Goal: Task Accomplishment & Management: Manage account settings

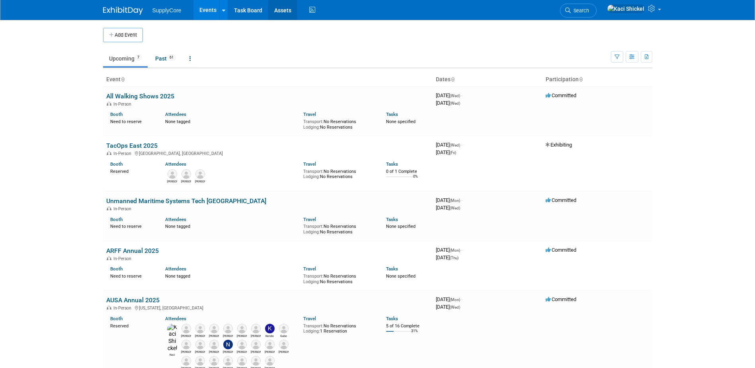
click at [277, 11] on link "Assets" at bounding box center [282, 10] width 29 height 20
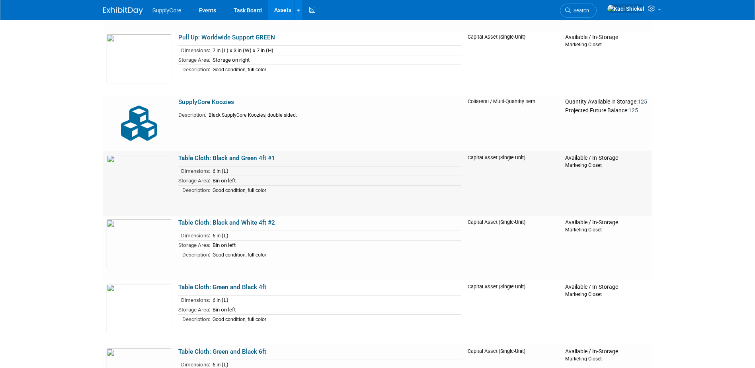
scroll to position [1314, 0]
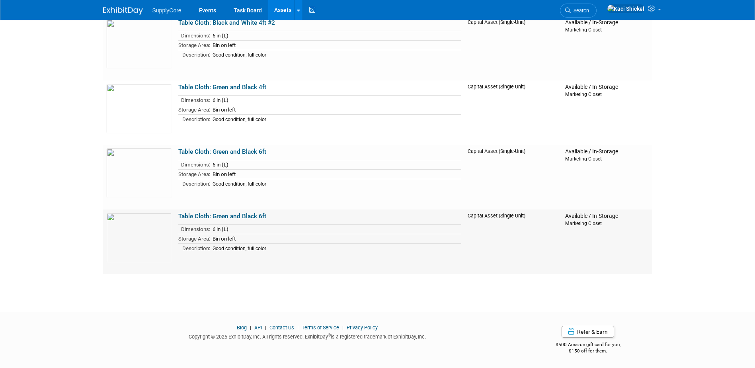
click at [245, 218] on link "Table Cloth: Green and Black 6ft" at bounding box center [222, 215] width 88 height 7
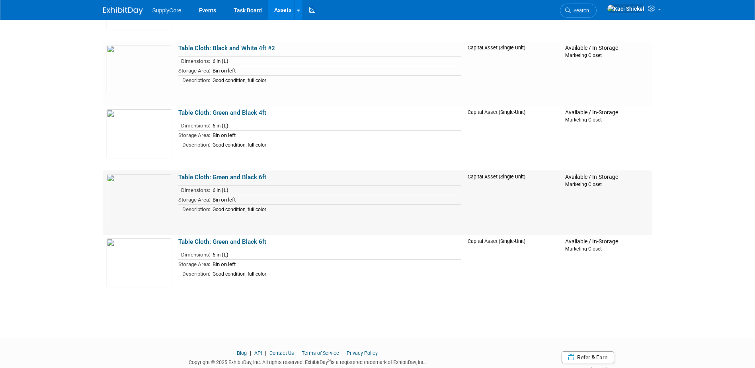
scroll to position [1274, 0]
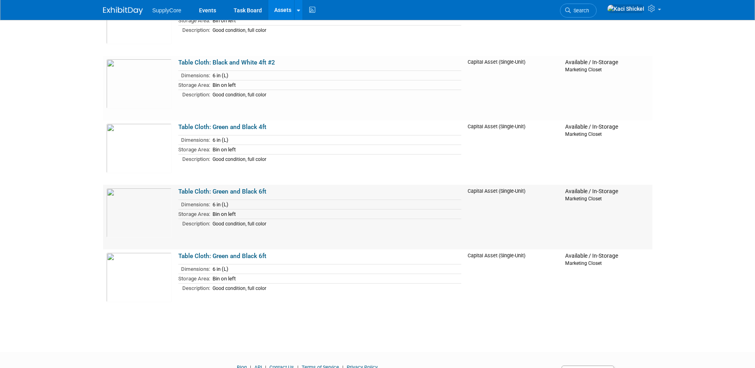
drag, startPoint x: 331, startPoint y: 280, endPoint x: 251, endPoint y: 248, distance: 86.0
click at [251, 248] on td "Table Cloth: Green and Black 6ft Dimensions: 6 in (L) Storage Area: Bin on left…" at bounding box center [319, 217] width 289 height 64
click at [241, 257] on link "Table Cloth: Green and Black 6ft" at bounding box center [222, 255] width 88 height 7
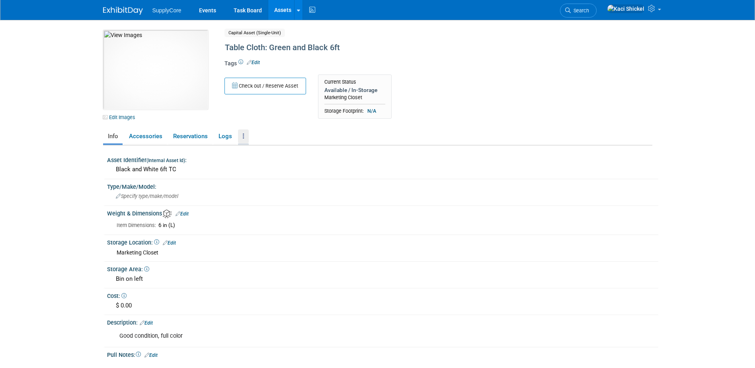
drag, startPoint x: 240, startPoint y: 137, endPoint x: 248, endPoint y: 154, distance: 18.1
click at [240, 136] on link at bounding box center [243, 136] width 11 height 14
click at [235, 135] on link "Logs" at bounding box center [225, 136] width 23 height 14
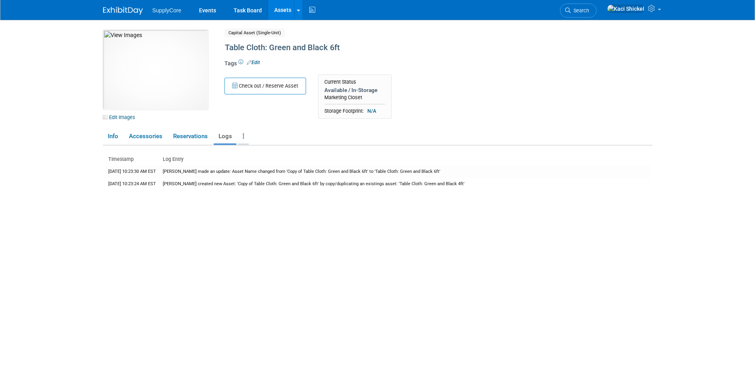
click at [239, 136] on link at bounding box center [243, 136] width 11 height 14
click at [261, 181] on link "Archive Asset" at bounding box center [272, 179] width 69 height 14
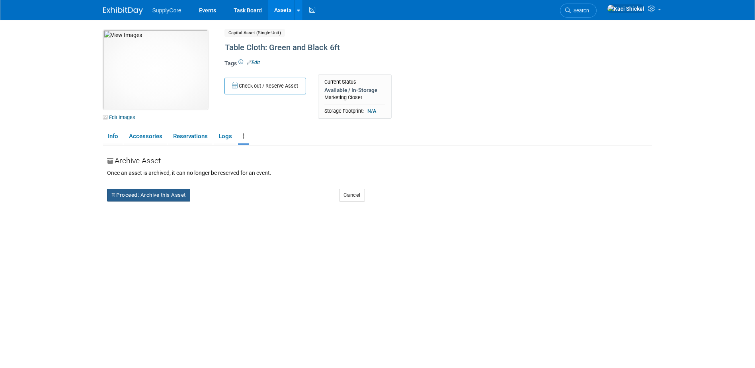
click at [158, 193] on button "Proceed: Archive this Asset" at bounding box center [148, 195] width 83 height 13
click at [218, 204] on link "Yes" at bounding box center [217, 201] width 23 height 13
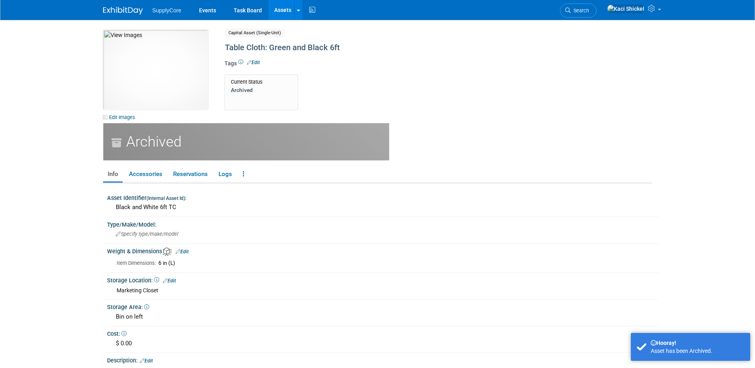
click at [280, 14] on link "Assets" at bounding box center [282, 10] width 29 height 20
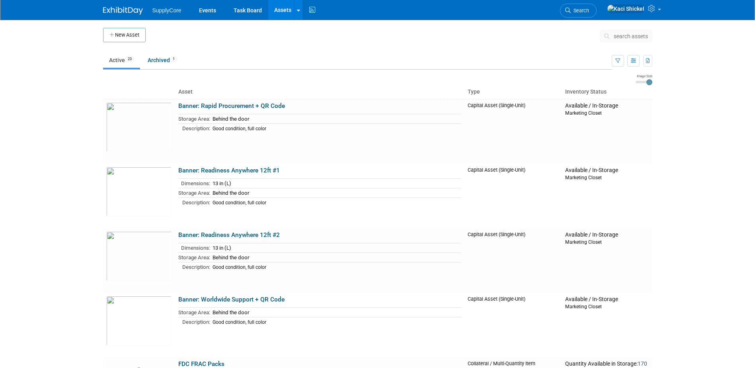
click at [123, 38] on button "New Asset" at bounding box center [124, 35] width 43 height 14
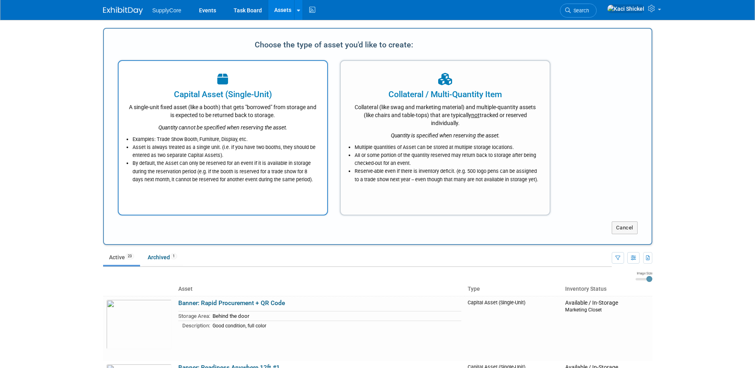
click at [247, 129] on icon "Quantity cannot be specified when reserving the asset." at bounding box center [222, 127] width 129 height 6
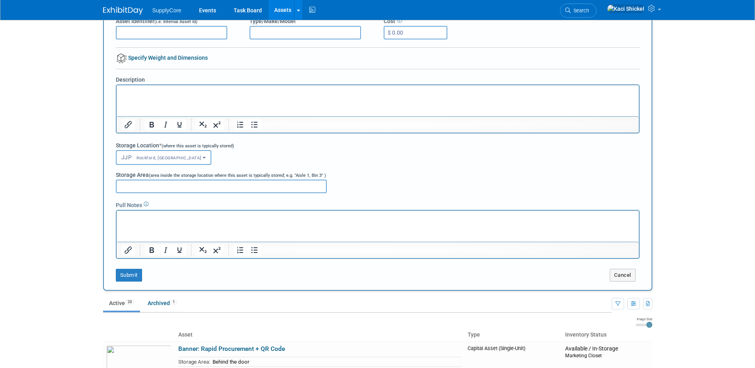
scroll to position [80, 0]
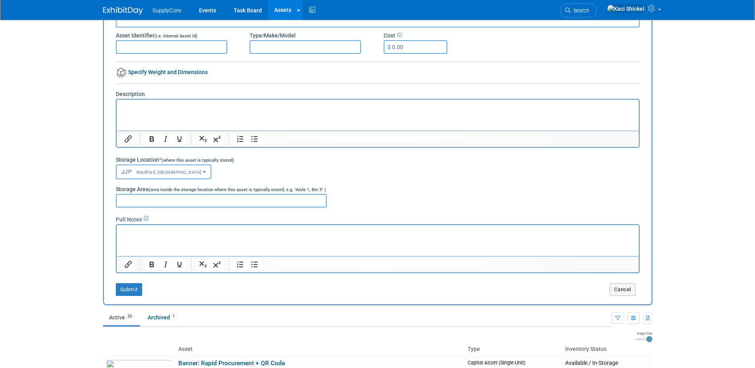
click at [130, 174] on span "JJP Rockford, IL" at bounding box center [161, 171] width 80 height 6
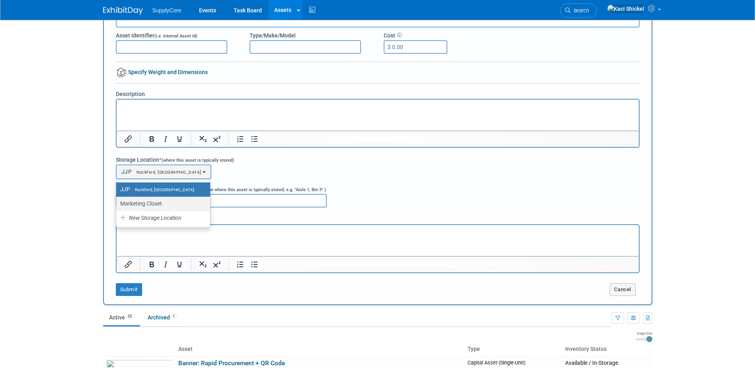
click at [160, 201] on label "Marketing Closet" at bounding box center [161, 203] width 82 height 10
click at [117, 201] on input "Marketing Closet" at bounding box center [114, 203] width 5 height 5
select select "11223894"
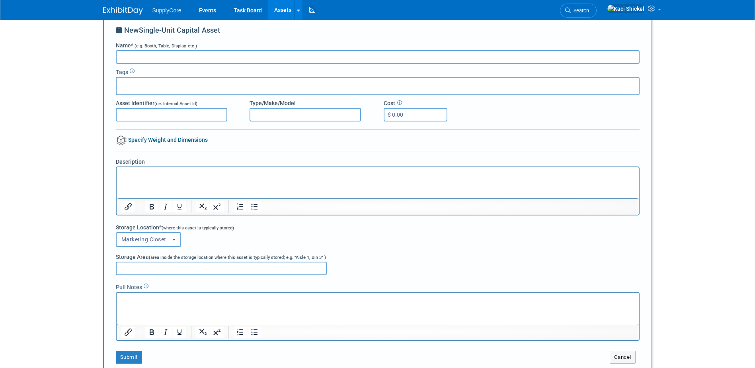
scroll to position [0, 0]
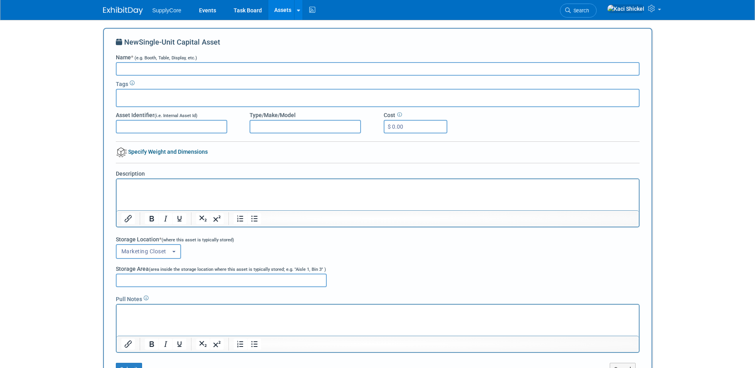
drag, startPoint x: 163, startPoint y: 68, endPoint x: 167, endPoint y: 65, distance: 5.5
click at [162, 68] on input "Name * (e.g. Booth, Table, Display, etc.)" at bounding box center [378, 69] width 524 height 14
type input "p"
type input "Pop Up Fabric- FHsahfh"
click at [167, 186] on p "Rich Text Area. Press ALT-0 for help." at bounding box center [377, 186] width 513 height 8
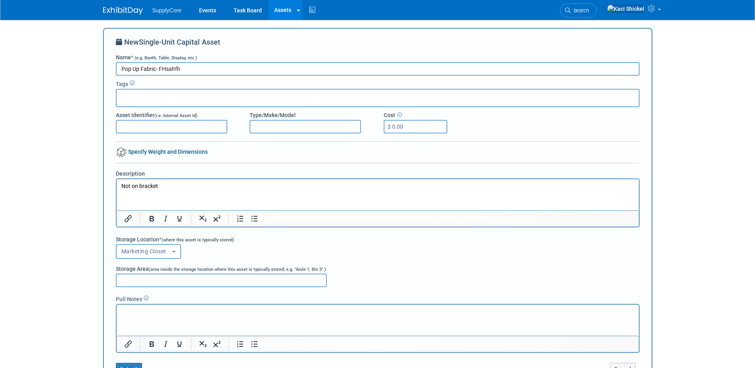
drag, startPoint x: 190, startPoint y: 68, endPoint x: 88, endPoint y: 88, distance: 104.6
click at [88, 88] on body "SupplyCore Events Task Board Assets New Asset Search Assets Bulk Upload Assets …" at bounding box center [377, 184] width 755 height 368
drag, startPoint x: 107, startPoint y: 182, endPoint x: 97, endPoint y: 182, distance: 10.3
click at [116, 182] on html "Not on bracket" at bounding box center [377, 184] width 522 height 11
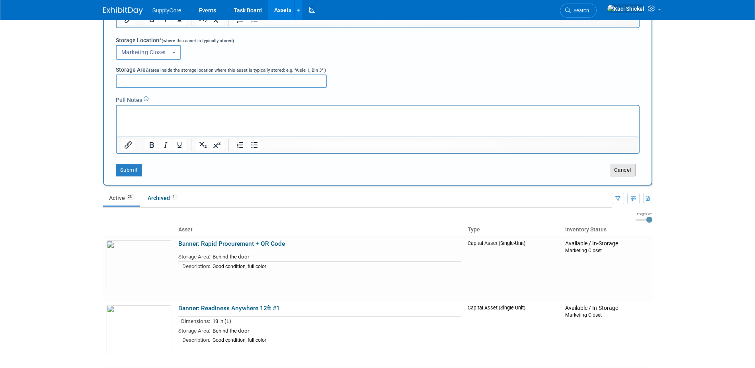
click at [610, 170] on button "Cancel" at bounding box center [623, 170] width 26 height 13
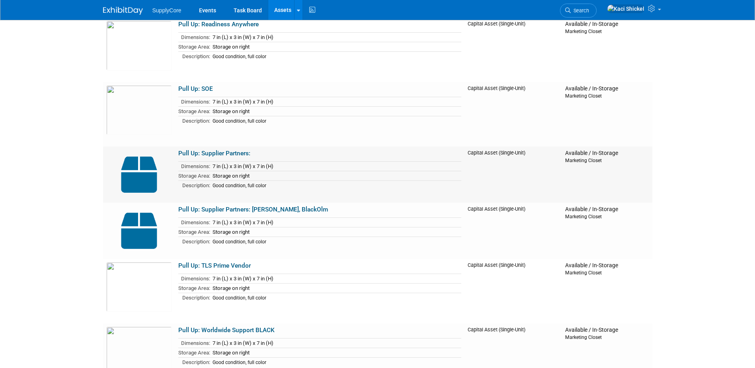
scroll to position [756, 0]
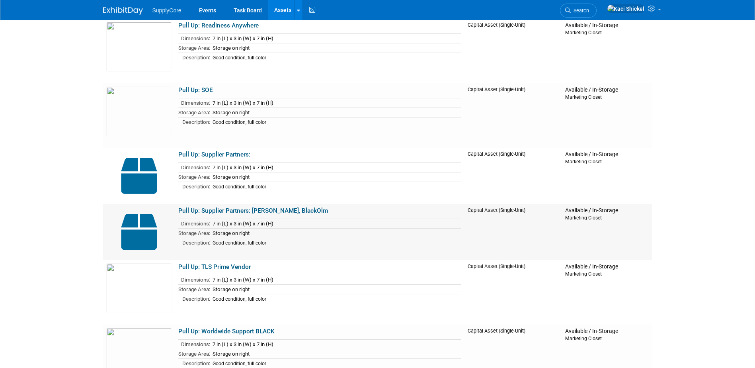
click at [242, 212] on link "Pull Up: Supplier Partners: Milo, BlackOlm" at bounding box center [253, 210] width 150 height 7
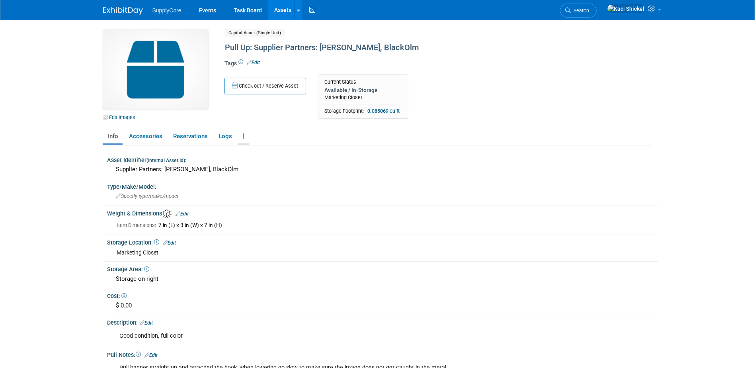
click at [242, 137] on link at bounding box center [243, 136] width 11 height 14
click at [271, 180] on link "Archive Asset" at bounding box center [272, 179] width 69 height 14
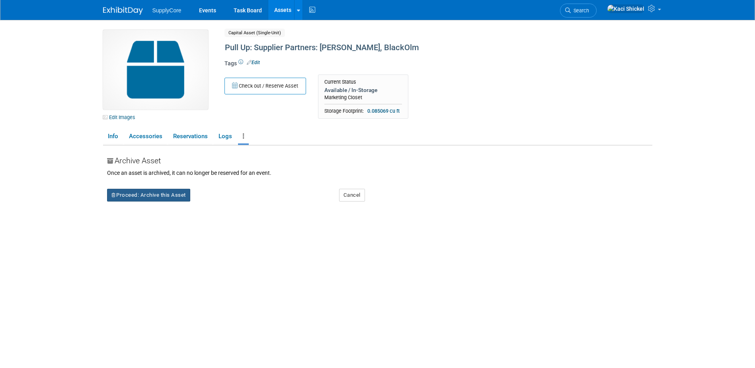
click at [169, 196] on button "Proceed: Archive this Asset" at bounding box center [148, 195] width 83 height 13
click at [214, 201] on icon at bounding box center [213, 200] width 6 height 5
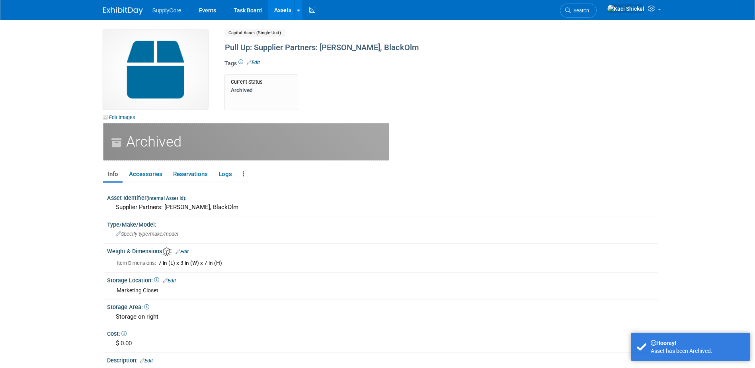
click at [284, 10] on link "Assets" at bounding box center [282, 10] width 29 height 20
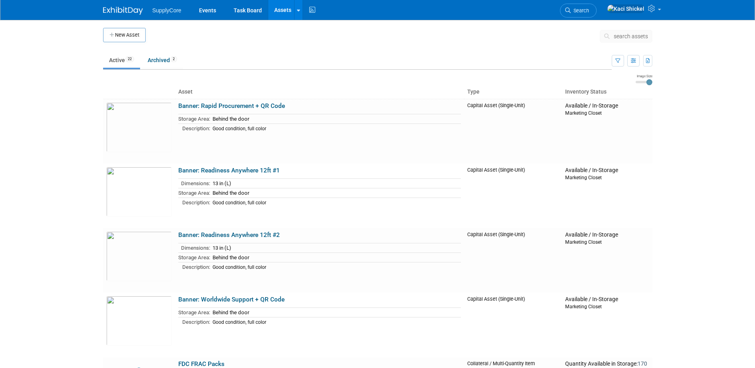
drag, startPoint x: 219, startPoint y: 105, endPoint x: 231, endPoint y: 117, distance: 16.9
click at [219, 105] on link "Banner: Rapid Procurement + QR Code" at bounding box center [231, 105] width 107 height 7
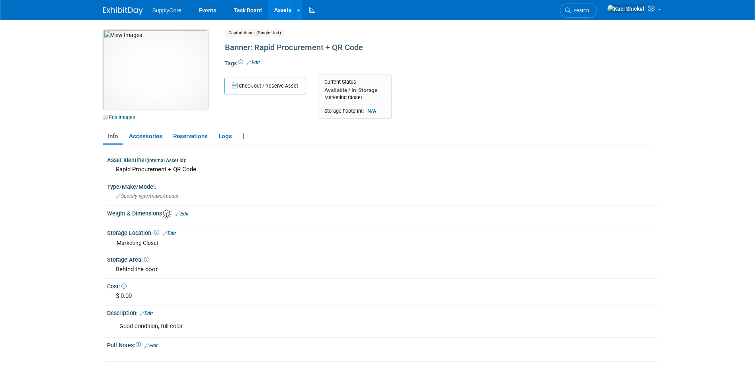
click at [170, 88] on img at bounding box center [155, 70] width 105 height 80
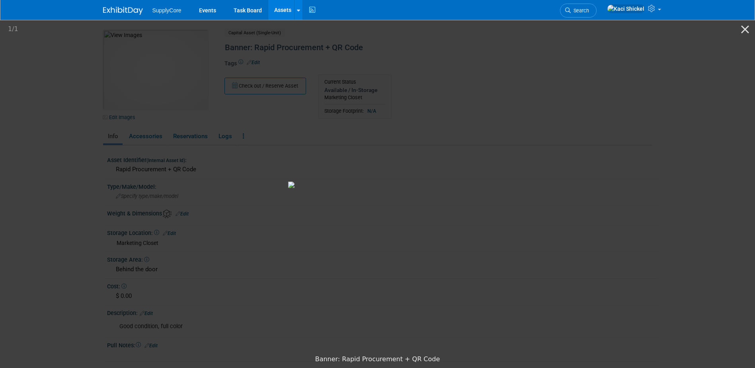
click at [572, 174] on picture at bounding box center [377, 185] width 755 height 332
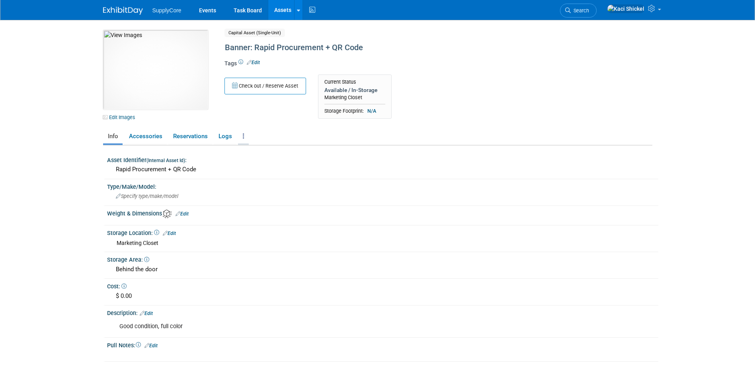
click at [241, 136] on link at bounding box center [243, 136] width 11 height 14
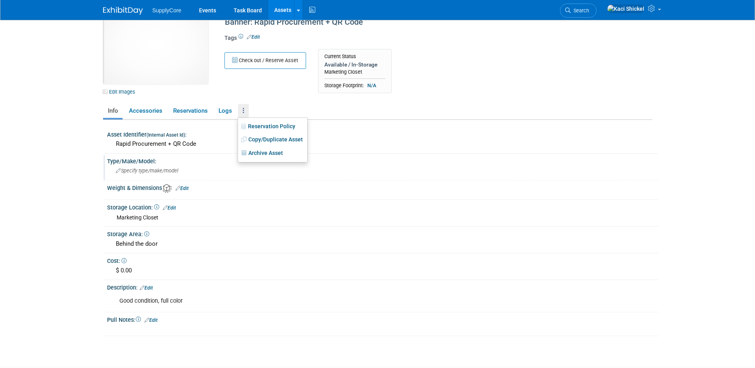
scroll to position [40, 0]
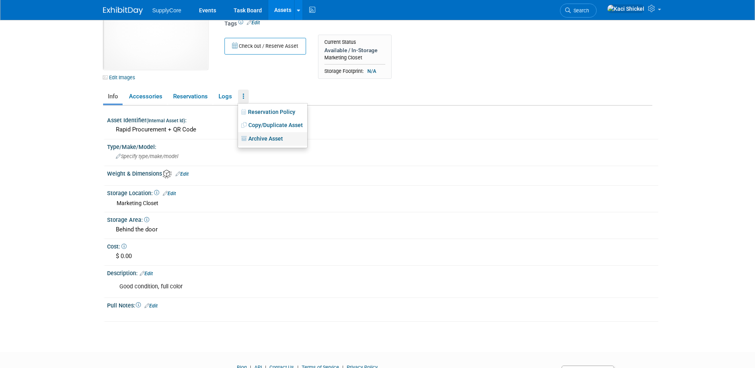
click at [277, 136] on link "Archive Asset" at bounding box center [272, 139] width 69 height 14
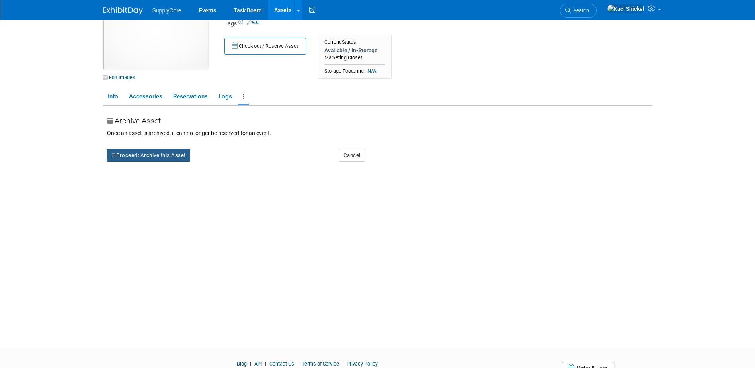
click at [173, 155] on button "Proceed: Archive this Asset" at bounding box center [148, 155] width 83 height 13
click at [224, 161] on link "Yes" at bounding box center [217, 161] width 23 height 13
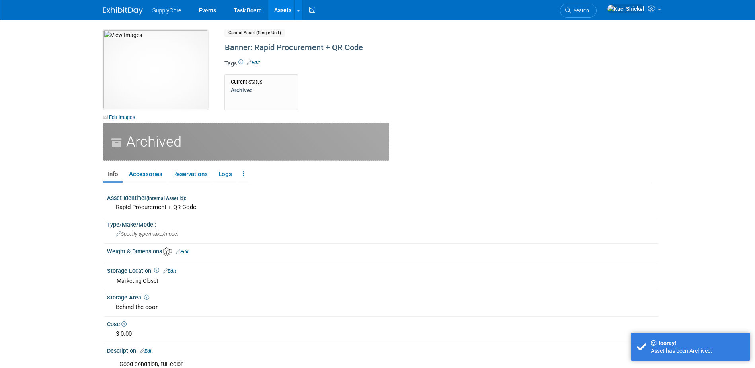
click at [285, 11] on link "Assets" at bounding box center [282, 10] width 29 height 20
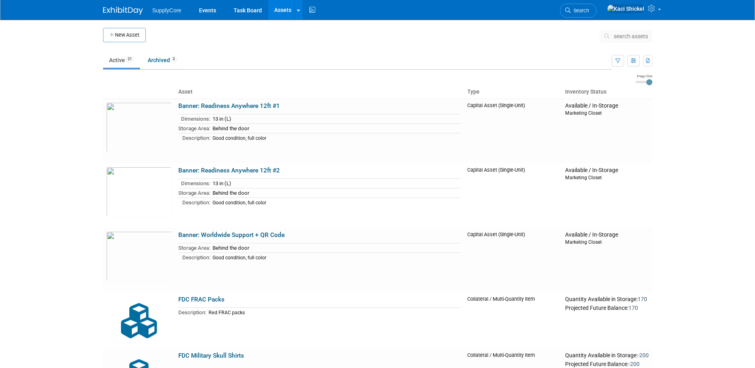
drag, startPoint x: 216, startPoint y: 103, endPoint x: 238, endPoint y: 136, distance: 40.3
click at [216, 102] on link "Banner: Readiness Anywhere 12ft #1" at bounding box center [228, 105] width 101 height 7
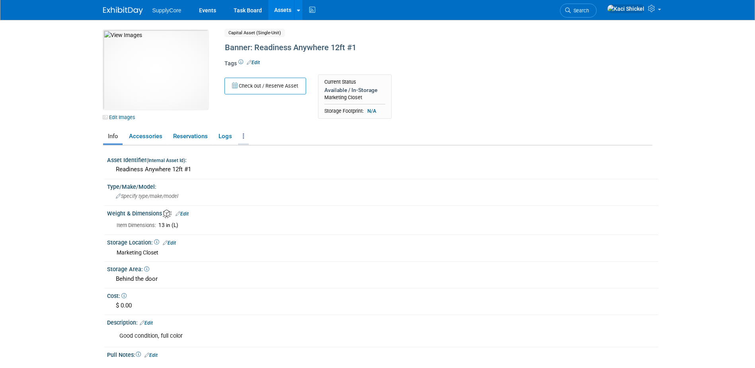
click at [240, 138] on link at bounding box center [243, 136] width 11 height 14
click at [266, 178] on link "Archive Asset" at bounding box center [272, 179] width 69 height 14
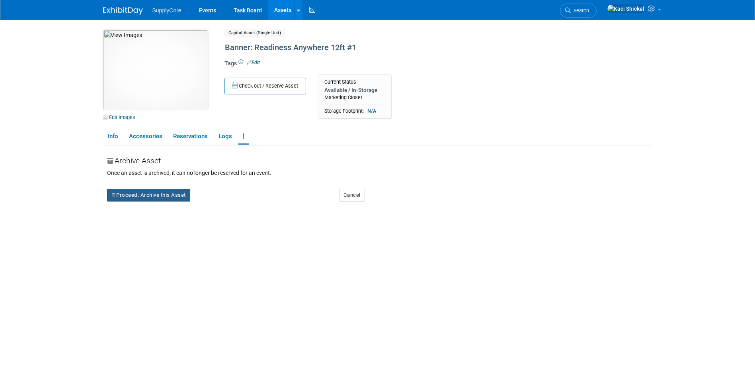
click at [173, 197] on button "Proceed: Archive this Asset" at bounding box center [148, 195] width 83 height 13
click at [210, 202] on icon at bounding box center [213, 200] width 6 height 5
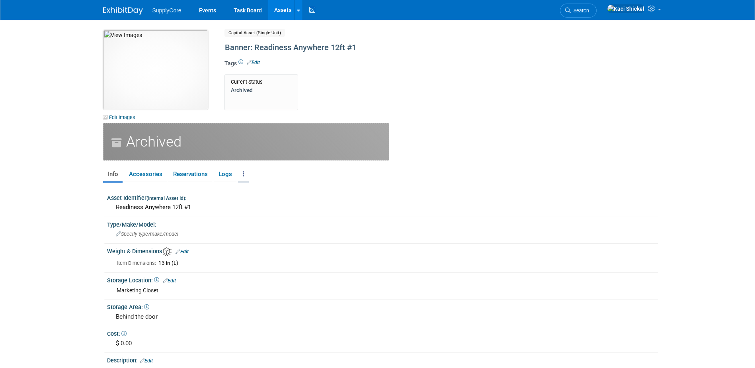
click at [245, 173] on link at bounding box center [243, 174] width 11 height 14
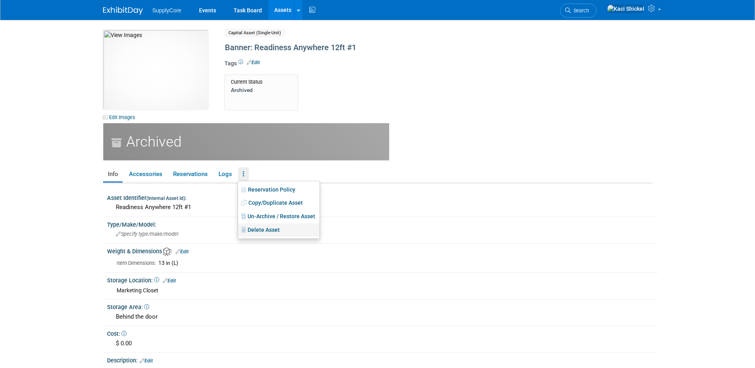
click at [303, 229] on link "Delete Asset" at bounding box center [279, 230] width 82 height 14
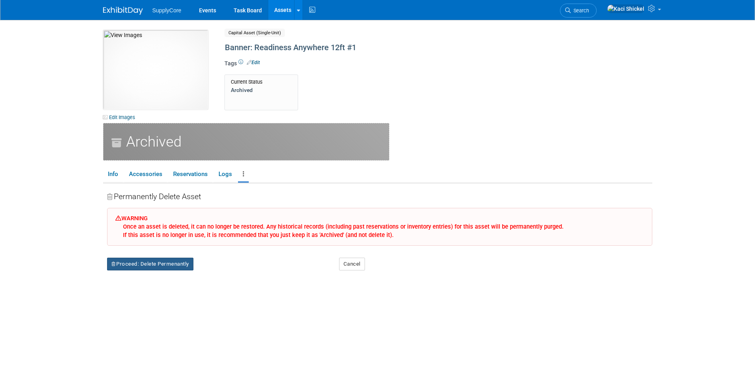
click at [191, 260] on button "Proceed: Delete Permenantly" at bounding box center [150, 263] width 86 height 13
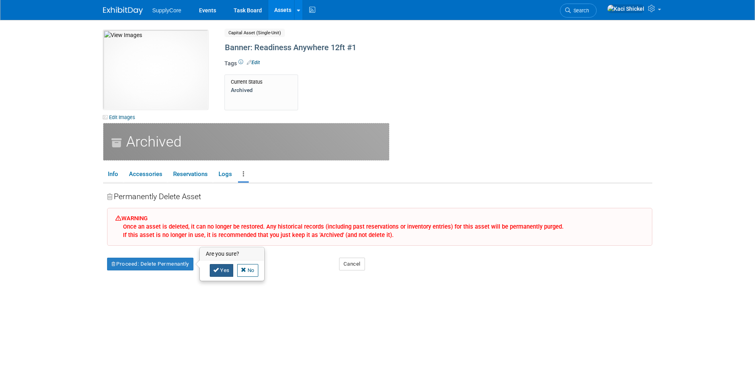
click at [220, 273] on link "Yes" at bounding box center [221, 270] width 23 height 13
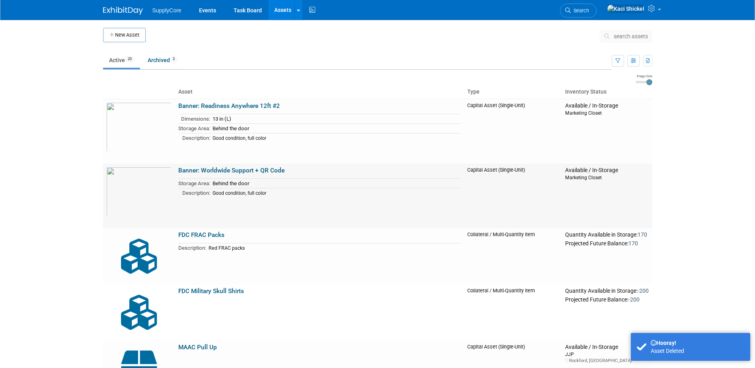
click at [229, 174] on link "Banner: Worldwide Support + QR Code" at bounding box center [231, 170] width 106 height 7
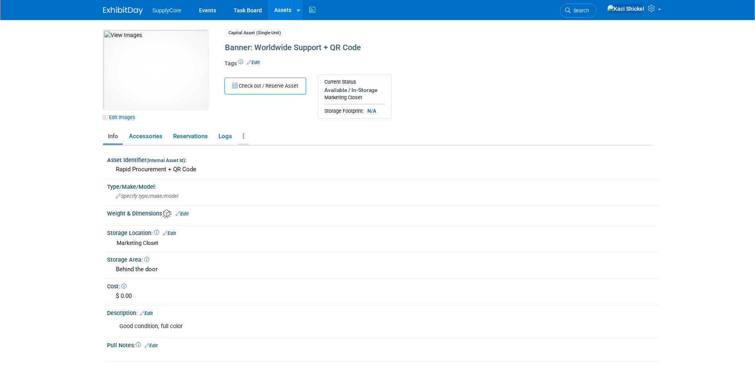
click at [245, 135] on link at bounding box center [243, 136] width 11 height 14
click at [258, 179] on link "Archive Asset" at bounding box center [272, 179] width 69 height 14
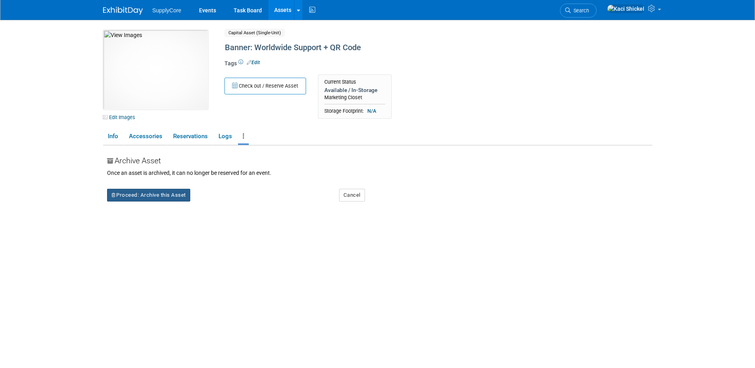
click at [183, 194] on button "Proceed: Archive this Asset" at bounding box center [148, 195] width 83 height 13
click at [221, 201] on link "Yes" at bounding box center [217, 201] width 23 height 13
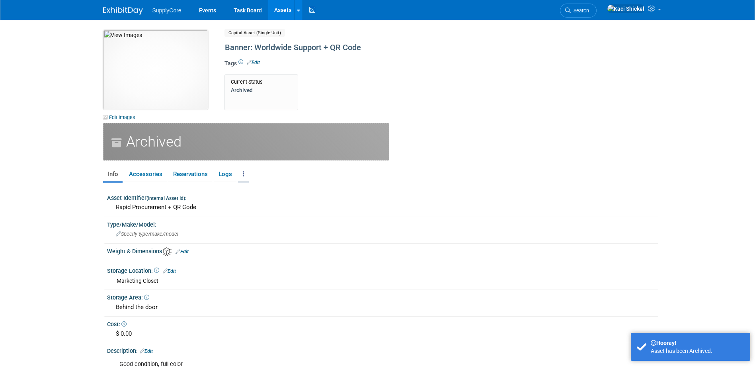
click at [238, 175] on link at bounding box center [243, 174] width 11 height 14
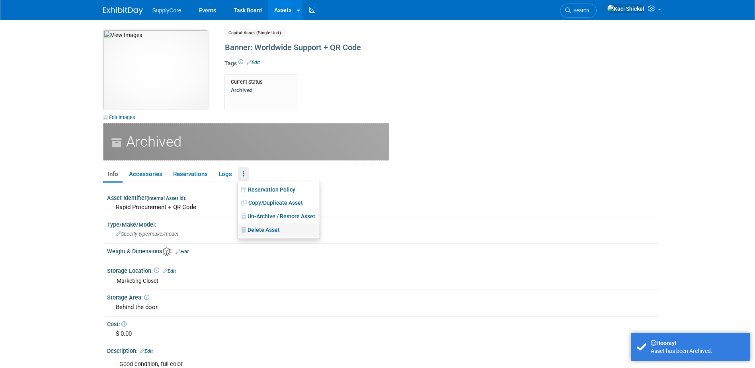
click at [262, 228] on link "Delete Asset" at bounding box center [279, 230] width 82 height 14
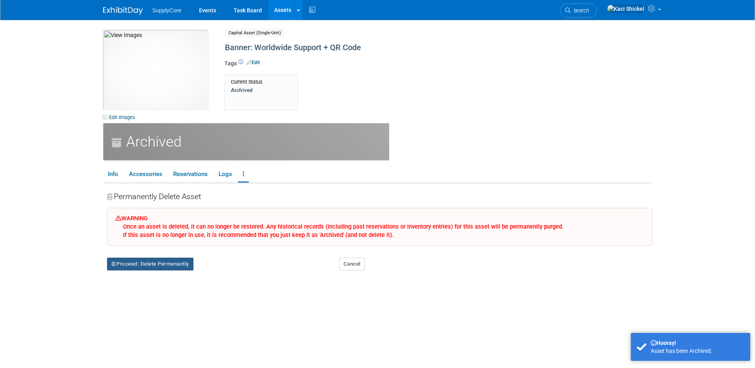
click at [170, 260] on button "Proceed: Delete Permenantly" at bounding box center [150, 263] width 86 height 13
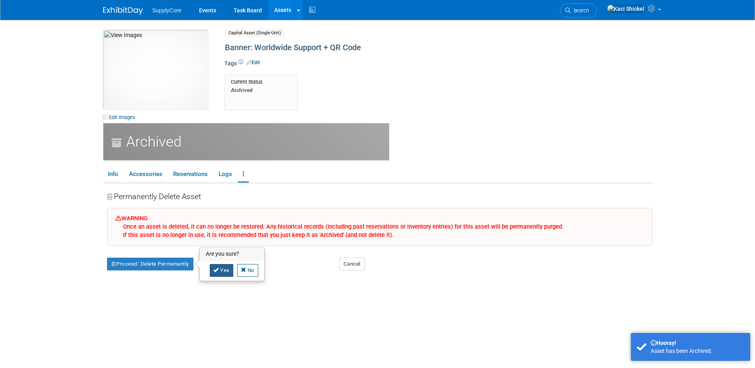
click at [217, 265] on link "Yes" at bounding box center [221, 270] width 23 height 13
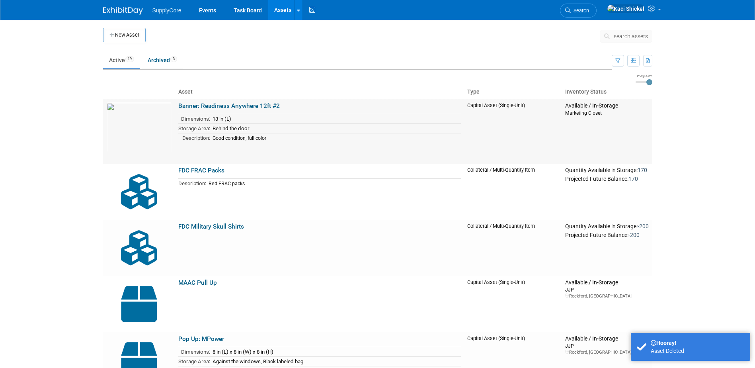
drag, startPoint x: 200, startPoint y: 105, endPoint x: 249, endPoint y: 146, distance: 64.6
click at [201, 105] on link "Banner: Readiness Anywhere 12ft #2" at bounding box center [228, 105] width 101 height 7
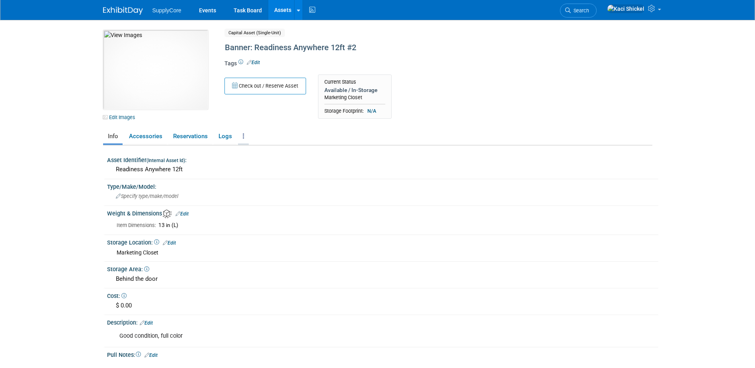
click at [239, 137] on link at bounding box center [243, 136] width 11 height 14
click at [277, 179] on link "Archive Asset" at bounding box center [272, 179] width 69 height 14
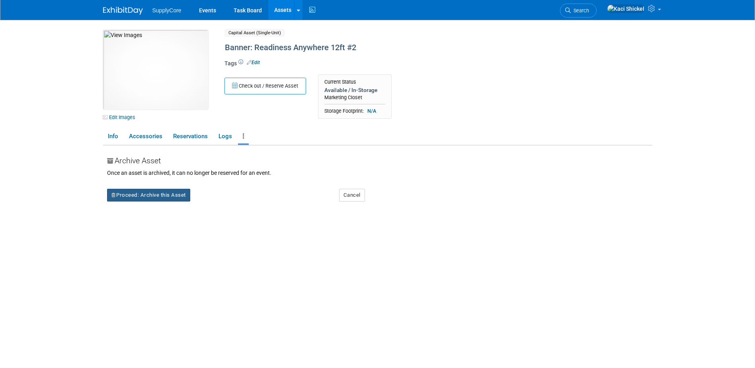
drag, startPoint x: 142, startPoint y: 199, endPoint x: 157, endPoint y: 197, distance: 14.8
click at [142, 199] on button "Proceed: Archive this Asset" at bounding box center [148, 195] width 83 height 13
click at [216, 201] on link "Yes" at bounding box center [217, 201] width 23 height 13
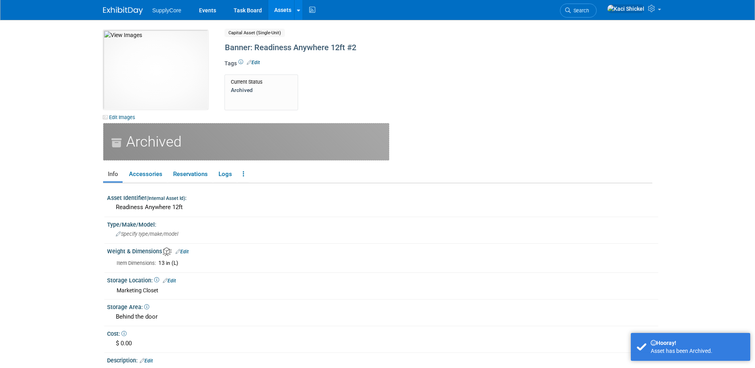
click at [236, 175] on ul "Info Accessories Reservations Logs Reservation Policy Copy/Duplicate Asset Un-A…" at bounding box center [377, 174] width 549 height 17
click at [243, 176] on icon at bounding box center [244, 174] width 2 height 6
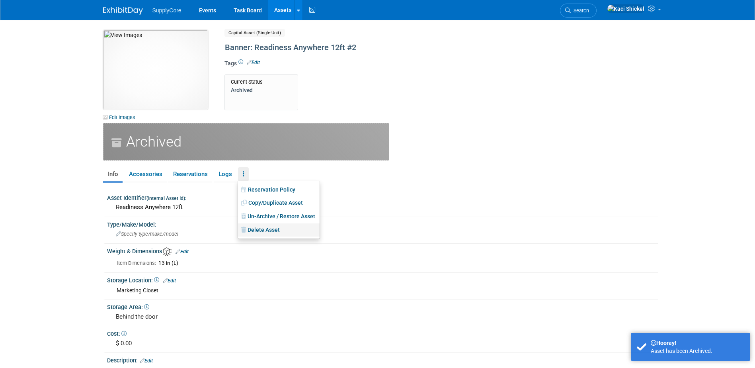
click at [262, 228] on link "Delete Asset" at bounding box center [279, 230] width 82 height 14
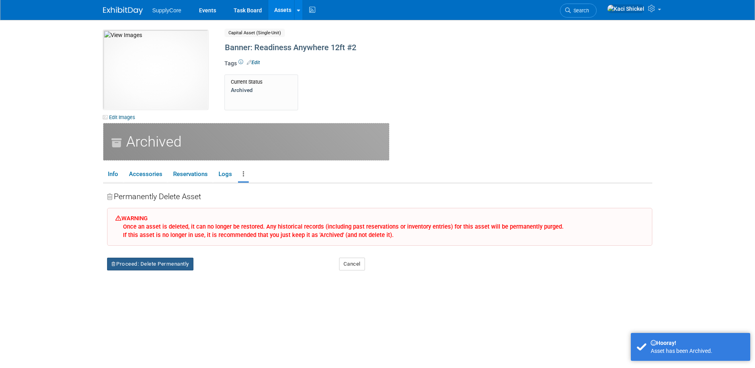
click at [168, 260] on button "Proceed: Delete Permenantly" at bounding box center [150, 263] width 86 height 13
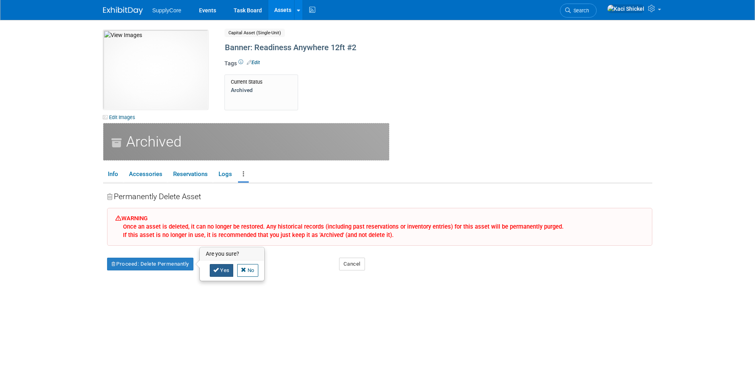
click at [224, 270] on link "Yes" at bounding box center [221, 270] width 23 height 13
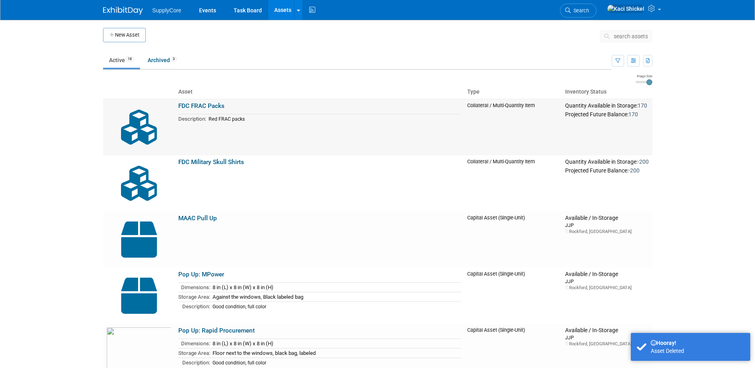
click at [199, 107] on link "FDC FRAC Packs" at bounding box center [201, 105] width 46 height 7
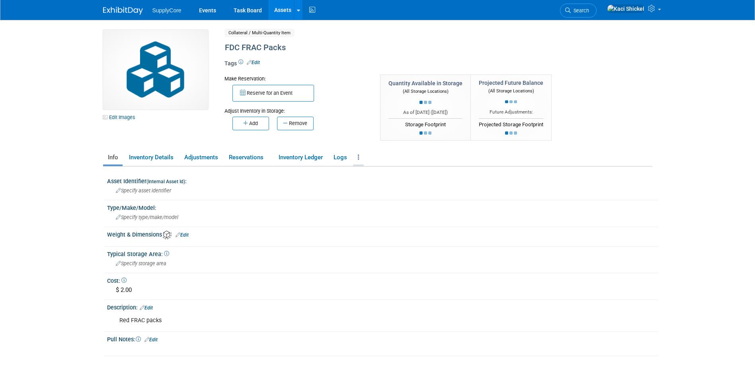
click at [358, 160] on link at bounding box center [358, 157] width 11 height 14
click at [372, 187] on link "Archive Asset" at bounding box center [387, 186] width 69 height 14
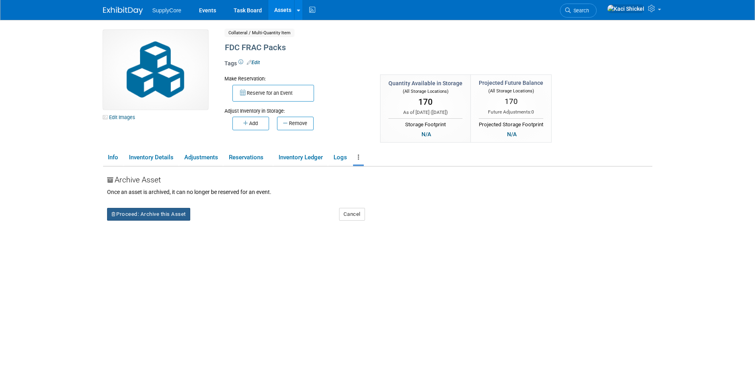
click at [170, 215] on button "Proceed: Archive this Asset" at bounding box center [148, 214] width 83 height 13
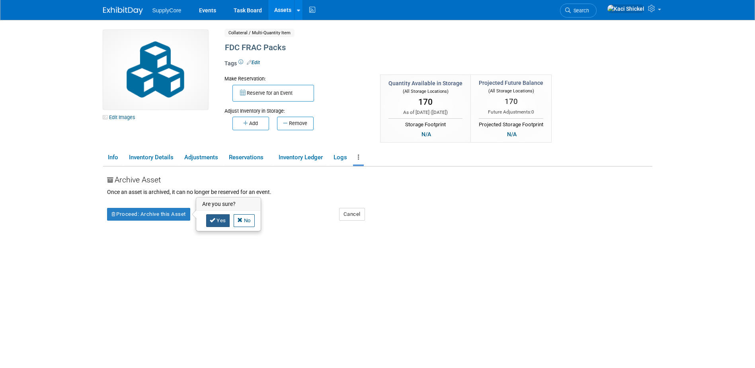
click at [219, 221] on link "Yes" at bounding box center [217, 220] width 23 height 13
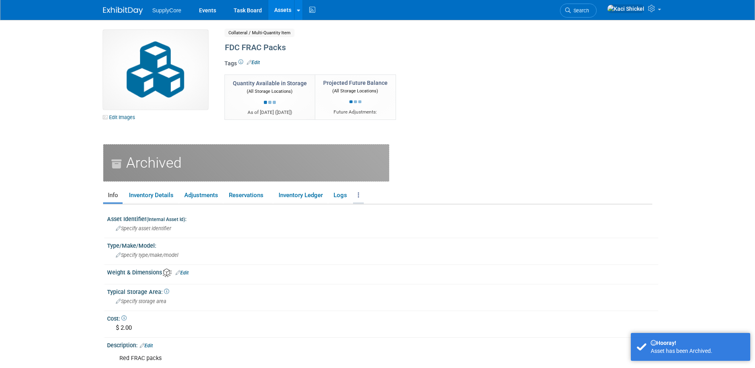
click at [361, 197] on link at bounding box center [358, 195] width 11 height 14
click at [372, 236] on link "Delete Asset" at bounding box center [394, 238] width 82 height 14
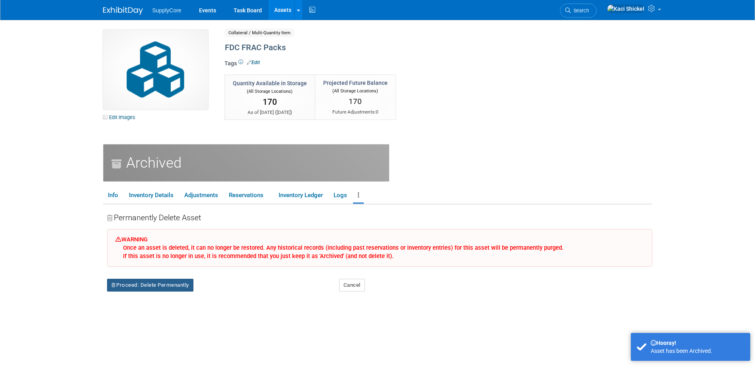
click at [129, 282] on button "Proceed: Delete Permenantly" at bounding box center [150, 285] width 86 height 13
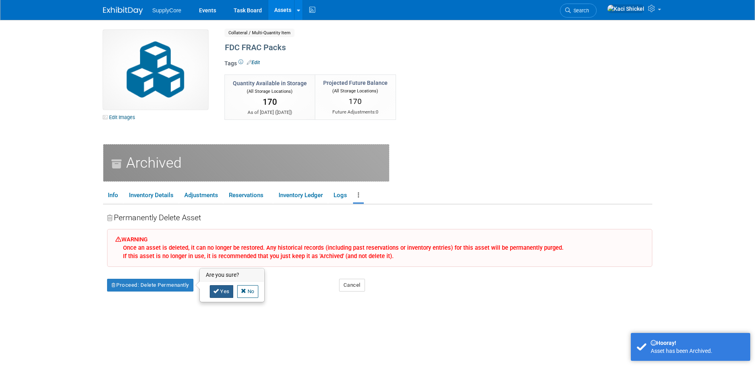
click at [223, 292] on link "Yes" at bounding box center [221, 291] width 23 height 13
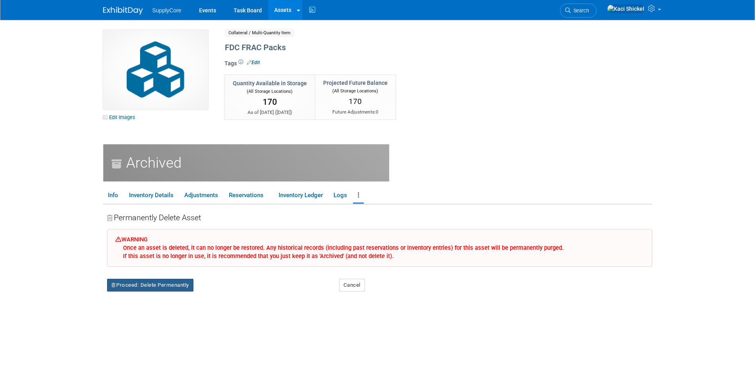
click at [163, 284] on button "Proceed: Delete Permenantly" at bounding box center [150, 285] width 86 height 13
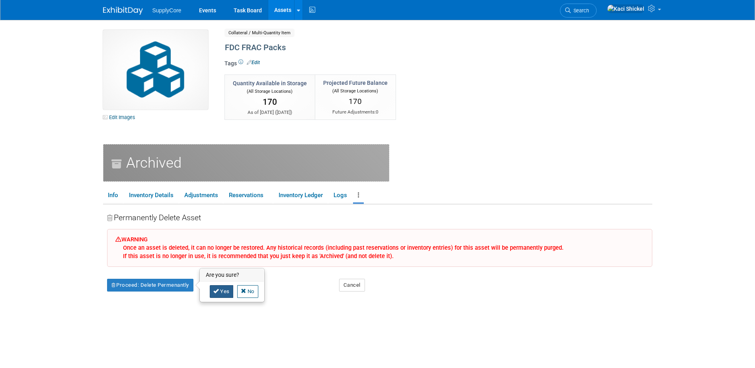
click at [225, 290] on link "Yes" at bounding box center [221, 291] width 23 height 13
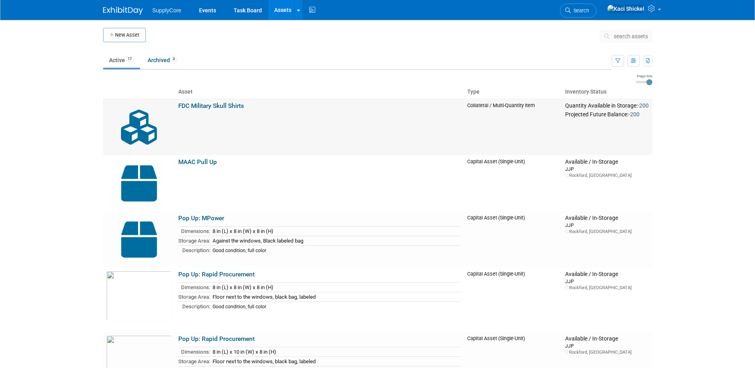
click at [212, 107] on link "FDC Military Skull Shirts" at bounding box center [211, 105] width 66 height 7
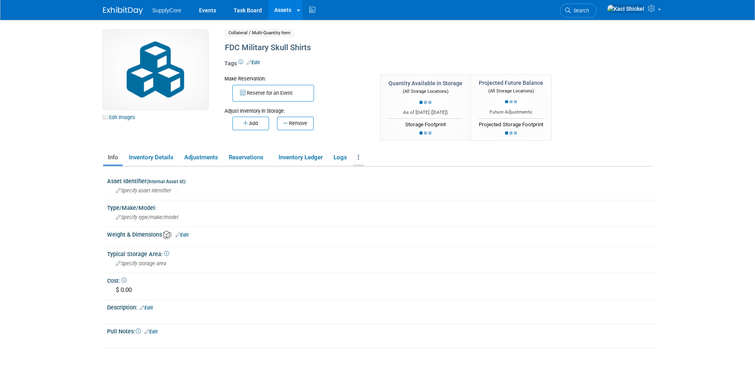
click at [363, 158] on link at bounding box center [358, 157] width 11 height 14
click at [369, 185] on link "Archive Asset" at bounding box center [387, 186] width 69 height 14
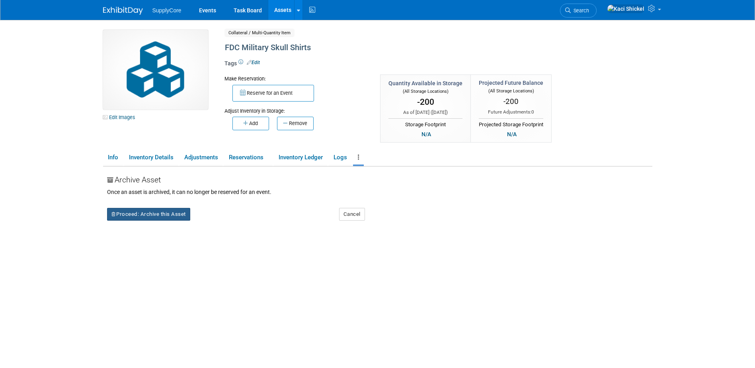
click at [158, 218] on button "Proceed: Archive this Asset" at bounding box center [148, 214] width 83 height 13
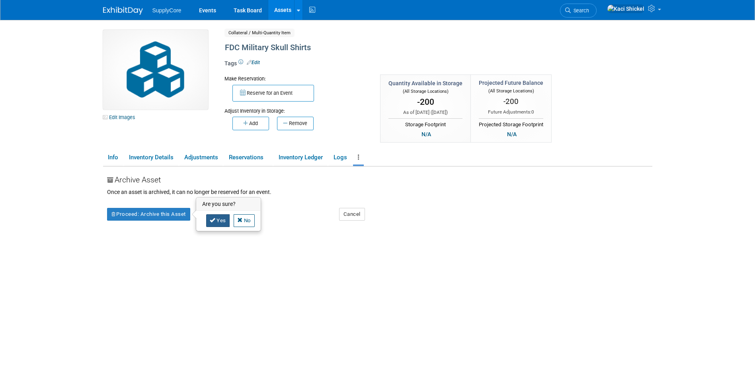
click at [206, 222] on link "Yes" at bounding box center [217, 220] width 23 height 13
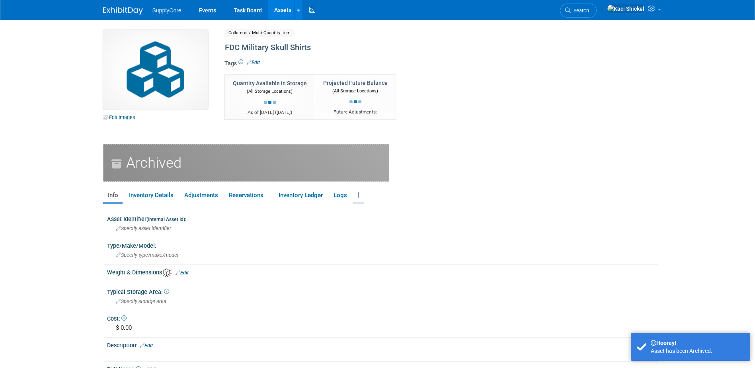
click at [355, 197] on link at bounding box center [358, 195] width 11 height 14
click at [366, 236] on link "Delete Asset" at bounding box center [394, 238] width 82 height 14
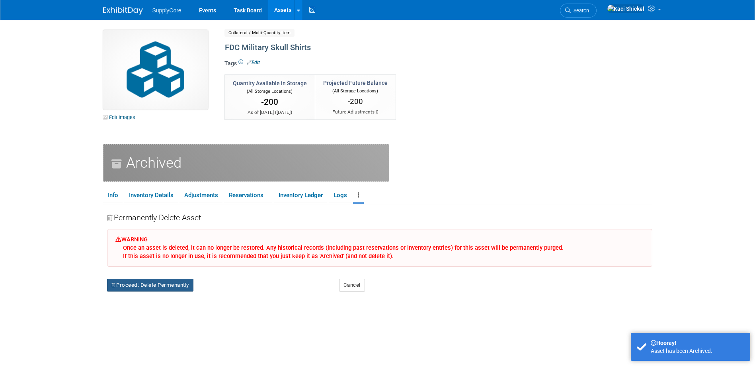
click at [175, 286] on button "Proceed: Delete Permenantly" at bounding box center [150, 285] width 86 height 13
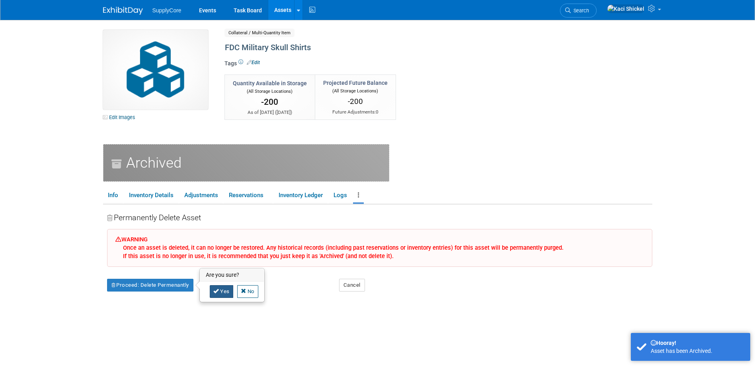
click at [219, 288] on icon at bounding box center [216, 290] width 6 height 5
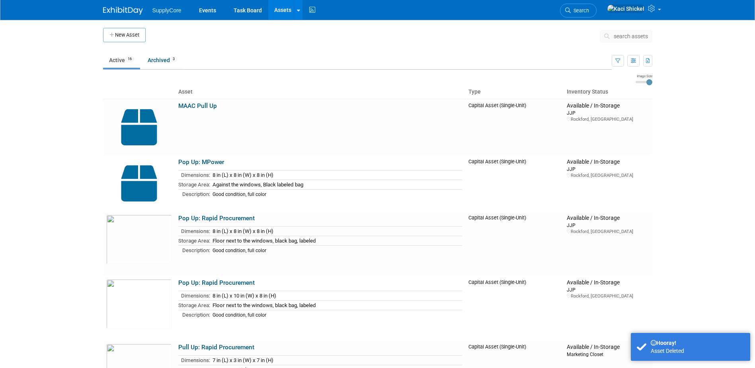
drag, startPoint x: 194, startPoint y: 108, endPoint x: 209, endPoint y: 117, distance: 17.1
click at [194, 107] on link "MAAC Pull Up" at bounding box center [197, 105] width 39 height 7
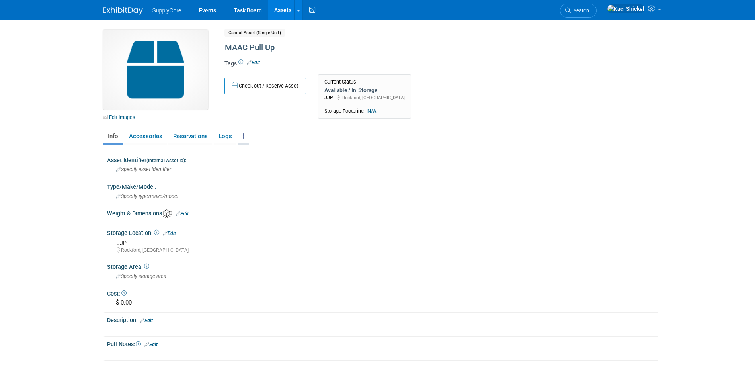
click at [247, 132] on link at bounding box center [243, 136] width 11 height 14
click at [277, 181] on link "Archive Asset" at bounding box center [272, 179] width 69 height 14
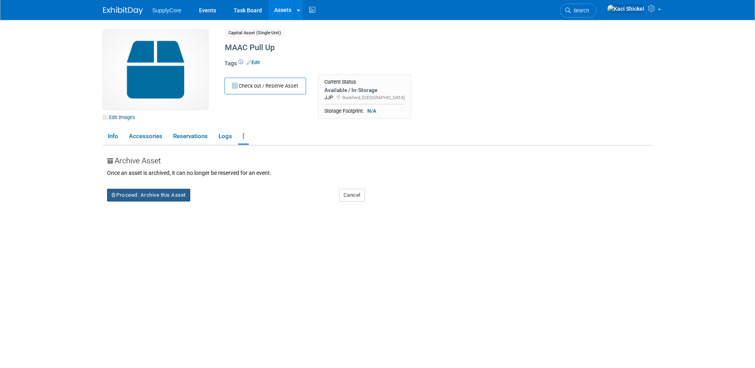
click at [173, 195] on button "Proceed: Archive this Asset" at bounding box center [148, 195] width 83 height 13
click at [212, 203] on icon at bounding box center [213, 200] width 6 height 5
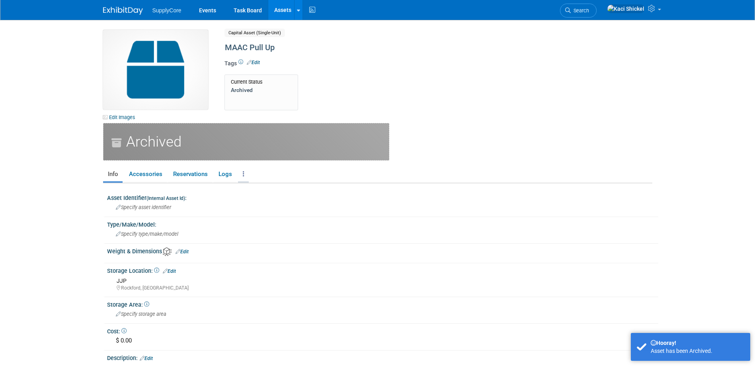
click at [243, 171] on icon at bounding box center [244, 174] width 2 height 6
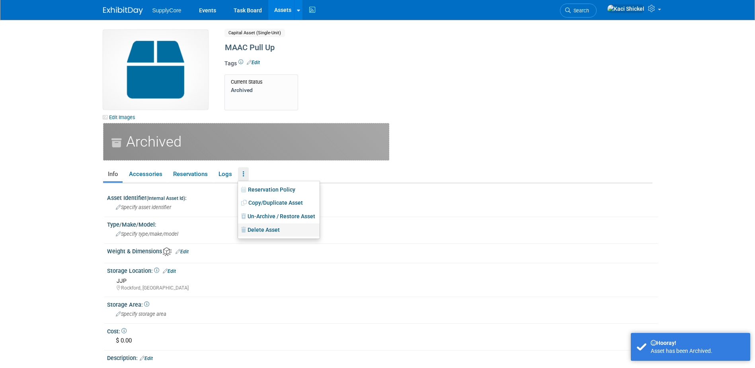
click at [279, 232] on link "Delete Asset" at bounding box center [279, 230] width 82 height 14
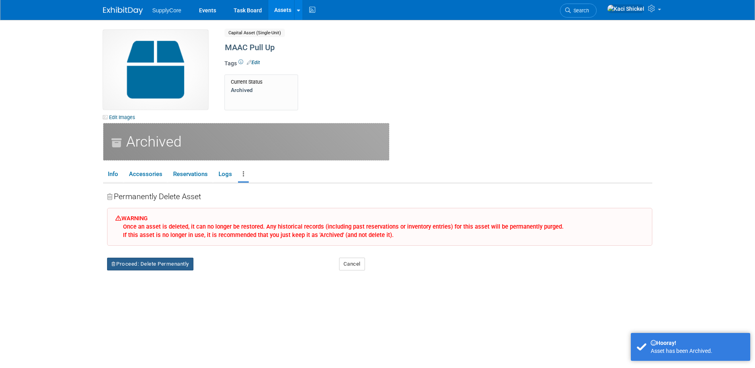
click at [189, 258] on button "Proceed: Delete Permenantly" at bounding box center [150, 263] width 86 height 13
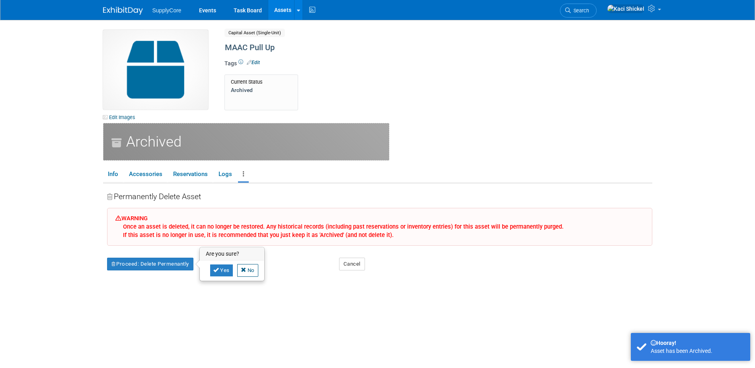
click at [214, 262] on div "Yes No" at bounding box center [232, 270] width 64 height 20
click at [218, 267] on icon at bounding box center [216, 269] width 6 height 5
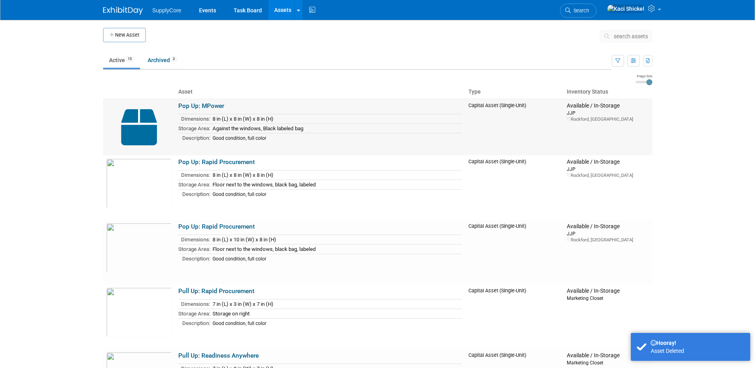
click at [180, 103] on link "Pop Up: MPower" at bounding box center [201, 105] width 46 height 7
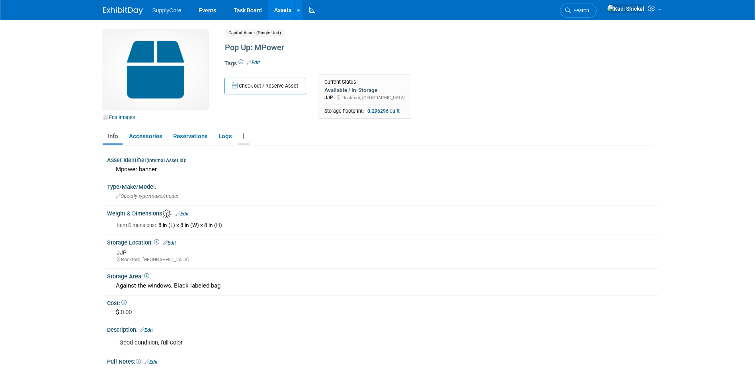
click at [245, 132] on link at bounding box center [243, 136] width 11 height 14
click at [276, 178] on link "Archive Asset" at bounding box center [272, 179] width 69 height 14
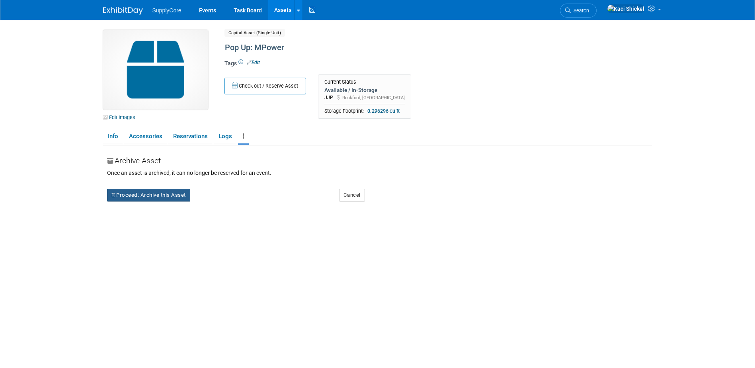
click at [162, 196] on button "Proceed: Archive this Asset" at bounding box center [148, 195] width 83 height 13
click at [208, 203] on link "Yes" at bounding box center [217, 201] width 23 height 13
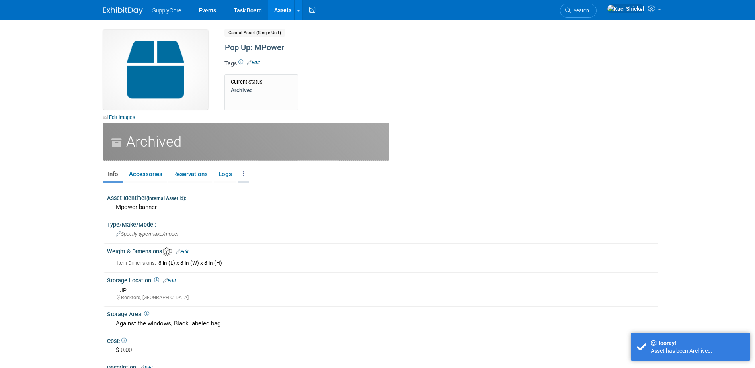
click at [240, 174] on link at bounding box center [243, 174] width 11 height 14
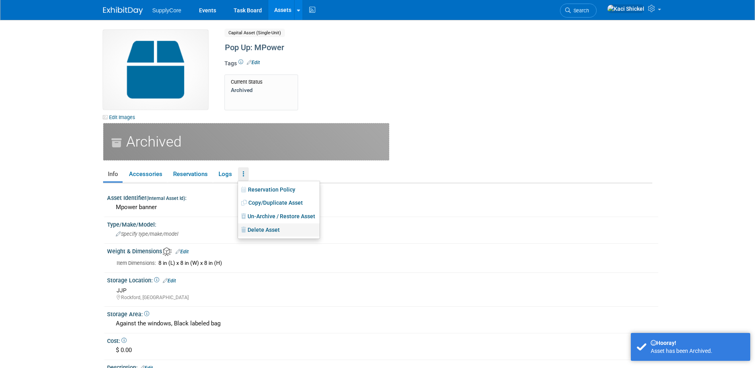
click at [261, 230] on link "Delete Asset" at bounding box center [279, 230] width 82 height 14
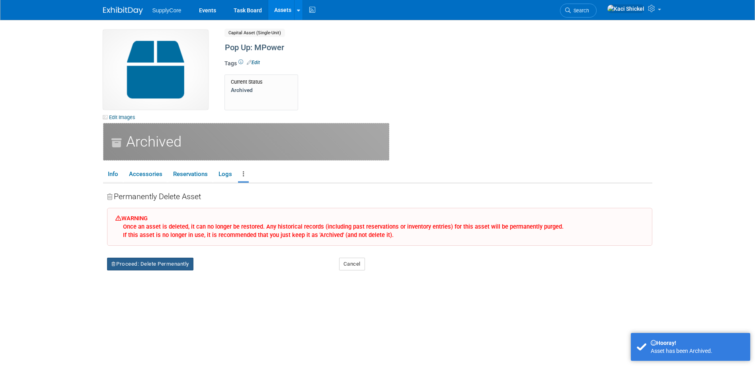
click at [179, 264] on button "Proceed: Delete Permenantly" at bounding box center [150, 263] width 86 height 13
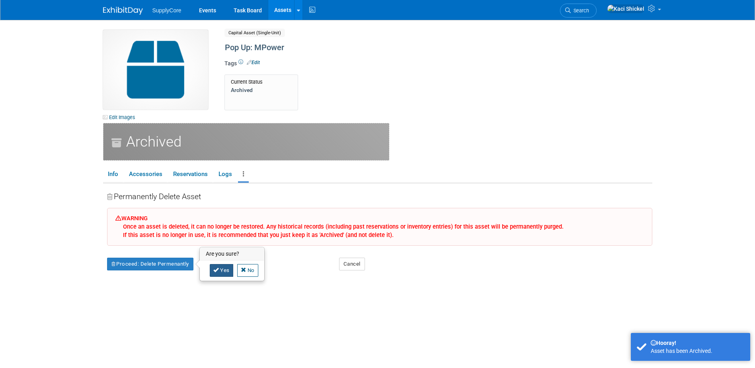
click at [218, 269] on icon at bounding box center [216, 269] width 6 height 5
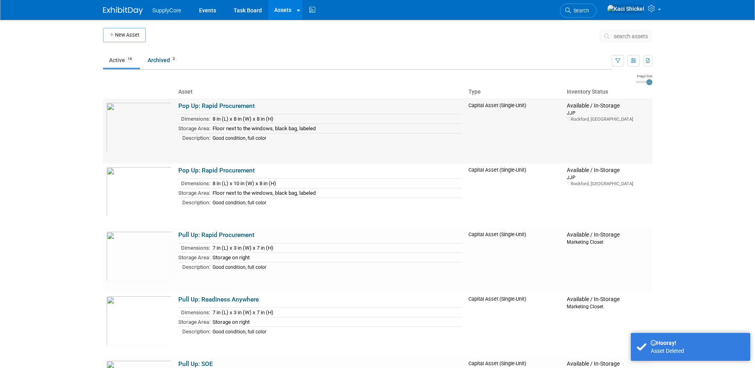
click at [229, 111] on td "Pop Up: Rapid Procurement Dimensions: 8 in (L) x 8 in (W) x 8 in (H) Storage Ar…" at bounding box center [320, 131] width 290 height 65
click at [227, 106] on link "Pop Up: Rapid Procurement" at bounding box center [216, 105] width 76 height 7
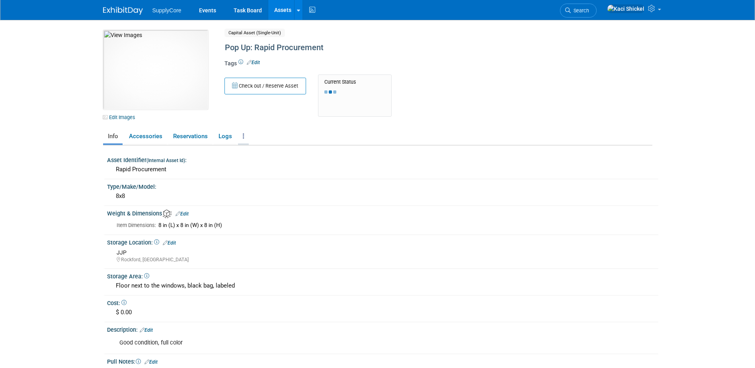
click at [243, 139] on link at bounding box center [243, 136] width 11 height 14
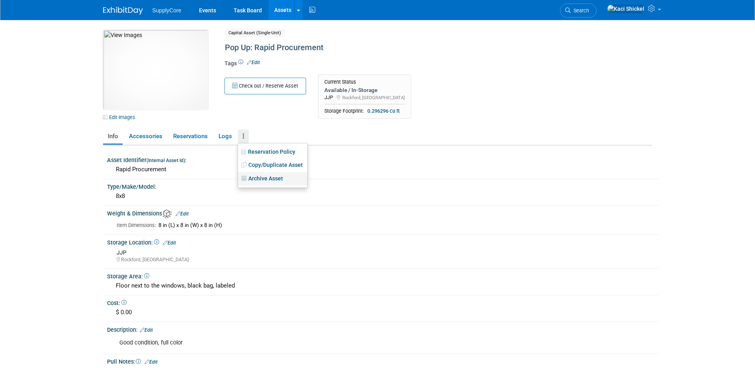
click at [265, 174] on link "Archive Asset" at bounding box center [272, 179] width 69 height 14
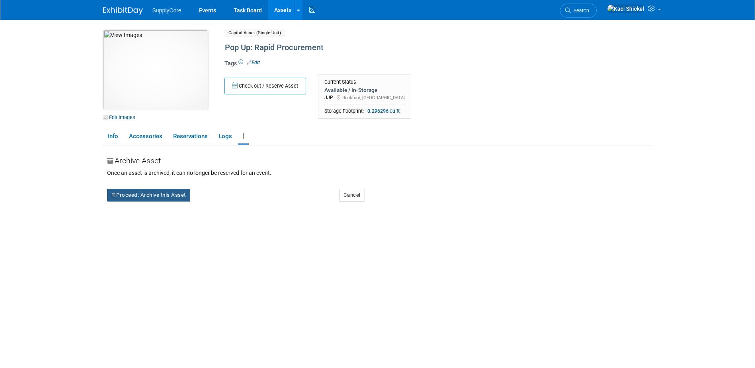
click at [160, 195] on button "Proceed: Archive this Asset" at bounding box center [148, 195] width 83 height 13
click at [219, 203] on link "Yes" at bounding box center [217, 201] width 23 height 13
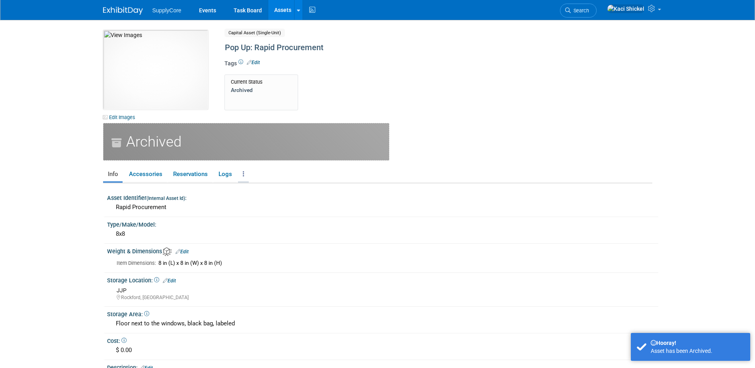
click at [246, 176] on link at bounding box center [243, 174] width 11 height 14
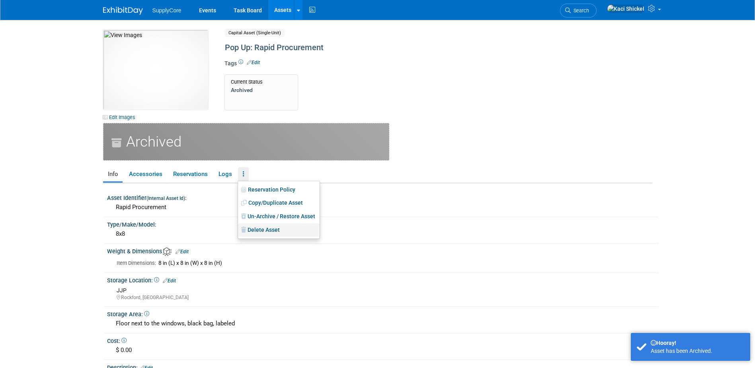
click at [259, 229] on link "Delete Asset" at bounding box center [279, 230] width 82 height 14
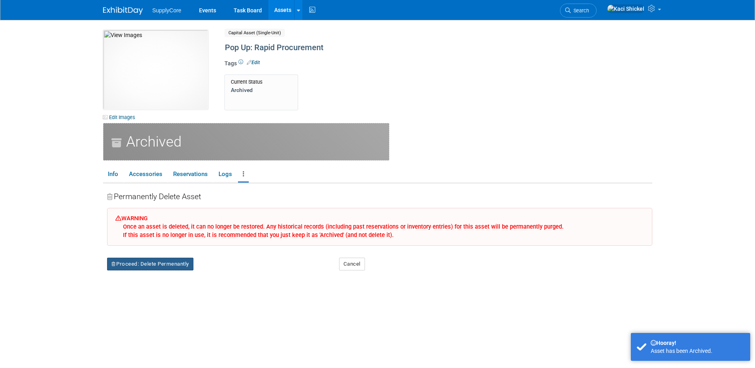
click at [169, 260] on button "Proceed: Delete Permenantly" at bounding box center [150, 263] width 86 height 13
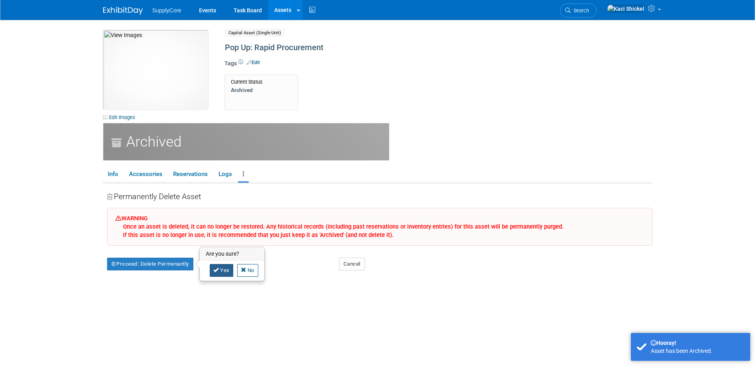
click at [220, 274] on link "Yes" at bounding box center [221, 270] width 23 height 13
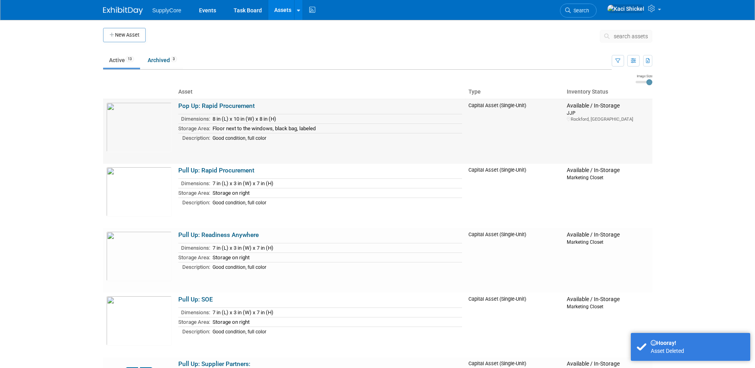
click at [212, 107] on link "Pop Up: Rapid Procurement" at bounding box center [216, 105] width 76 height 7
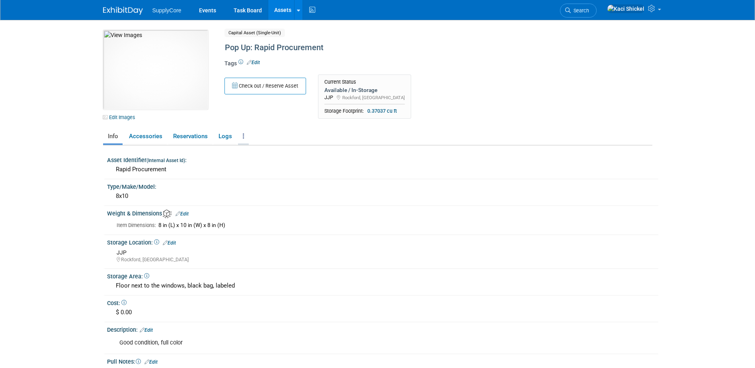
click at [245, 134] on link at bounding box center [243, 136] width 11 height 14
click at [271, 181] on link "Archive Asset" at bounding box center [272, 179] width 69 height 14
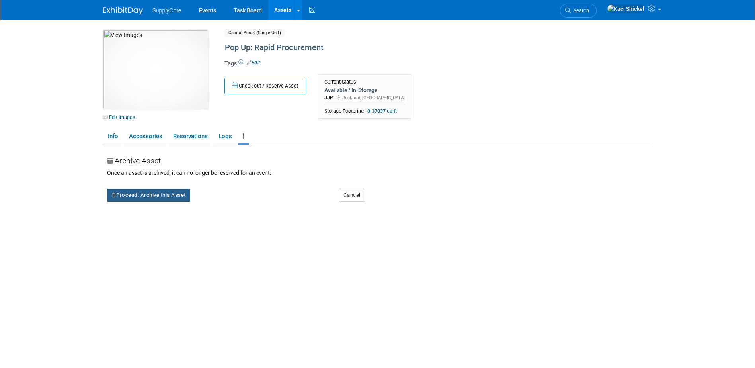
click at [170, 193] on button "Proceed: Archive this Asset" at bounding box center [148, 195] width 83 height 13
click at [214, 203] on icon at bounding box center [213, 200] width 6 height 5
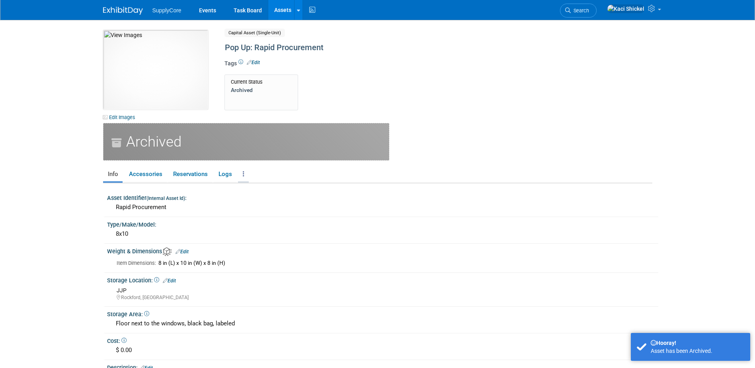
click at [239, 175] on link at bounding box center [243, 174] width 11 height 14
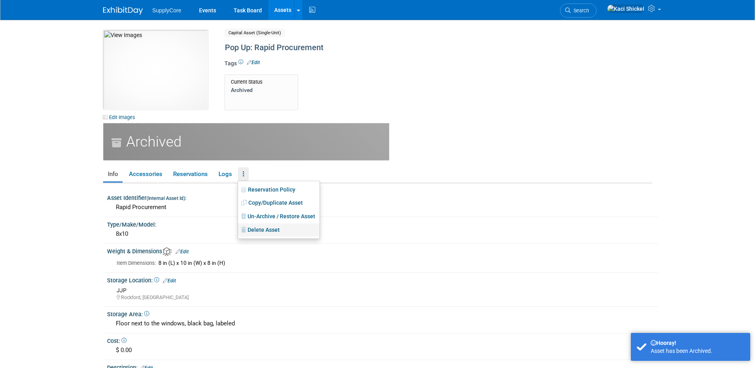
click at [247, 229] on link "Delete Asset" at bounding box center [279, 230] width 82 height 14
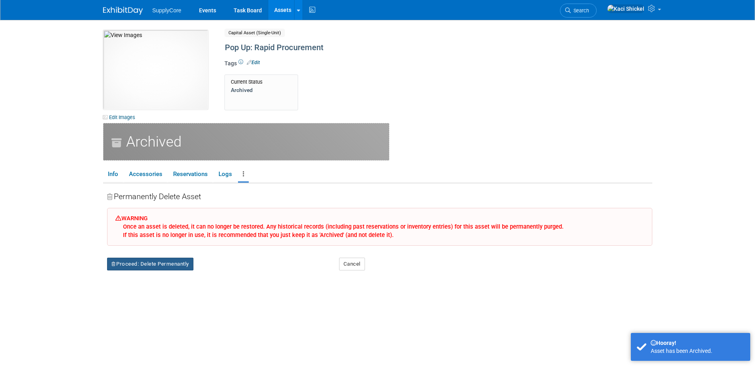
click at [159, 259] on button "Proceed: Delete Permenantly" at bounding box center [150, 263] width 86 height 13
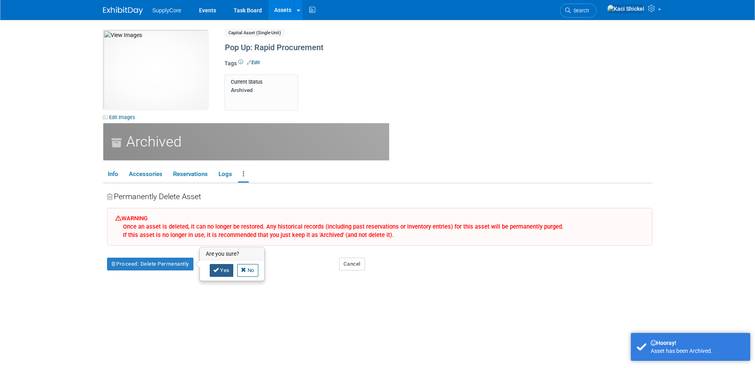
click at [228, 267] on link "Yes" at bounding box center [221, 270] width 23 height 13
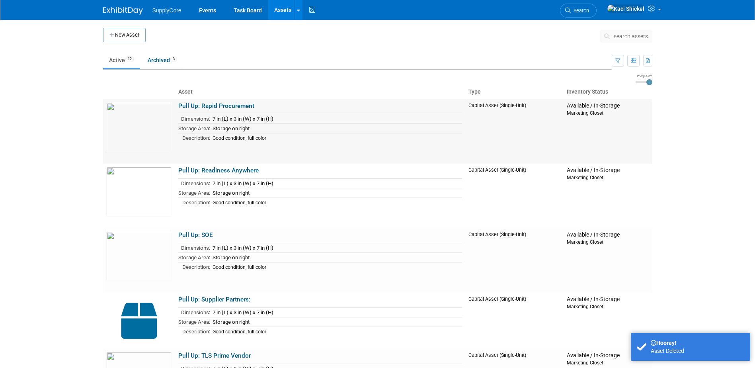
click at [215, 105] on link "Pull Up: Rapid Procurement" at bounding box center [216, 105] width 76 height 7
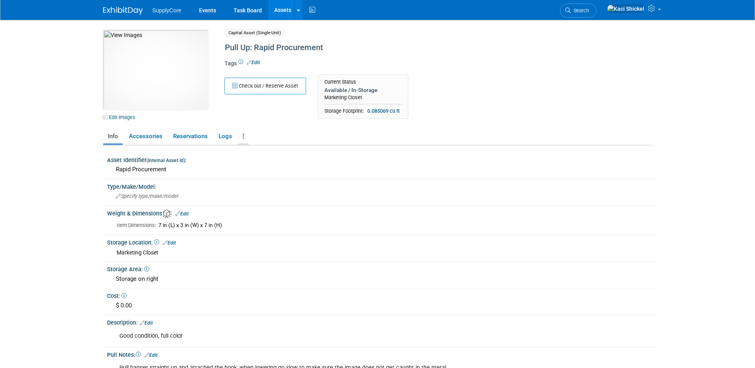
click at [245, 136] on link at bounding box center [243, 136] width 11 height 14
click at [255, 177] on link "Archive Asset" at bounding box center [272, 179] width 69 height 14
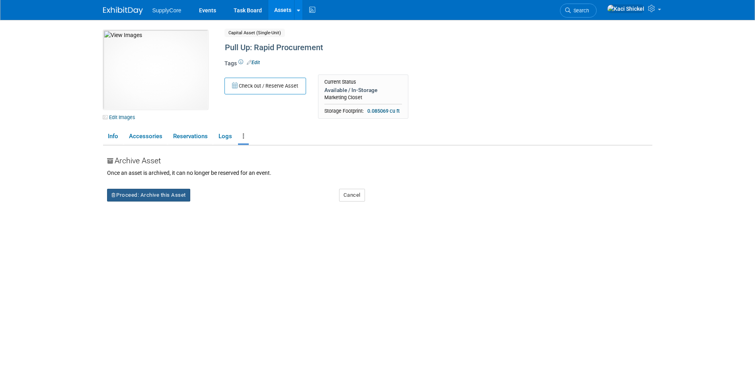
click at [166, 197] on button "Proceed: Archive this Asset" at bounding box center [148, 195] width 83 height 13
click at [212, 202] on icon at bounding box center [213, 200] width 6 height 5
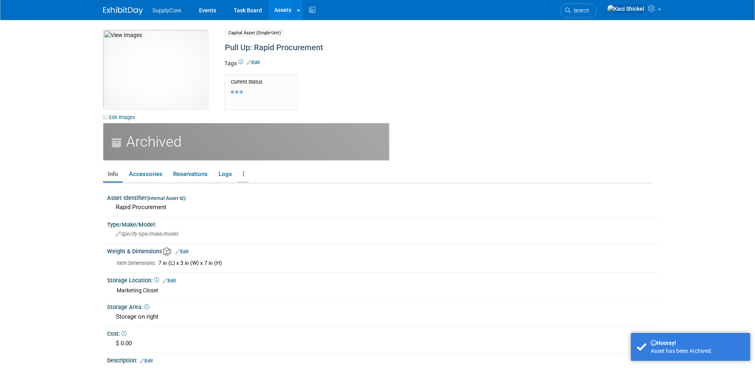
click at [243, 173] on icon at bounding box center [244, 174] width 2 height 6
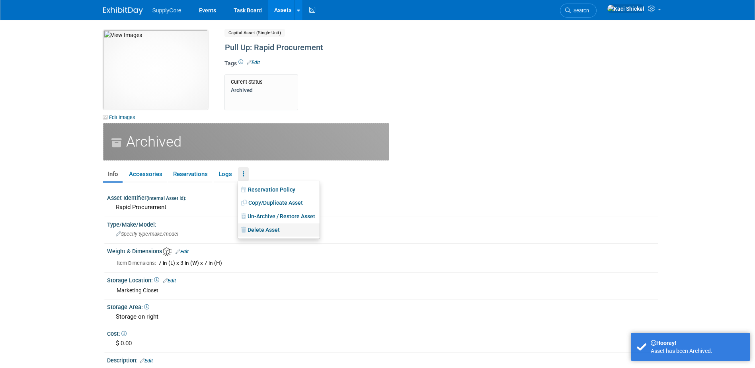
click at [265, 226] on link "Delete Asset" at bounding box center [279, 230] width 82 height 14
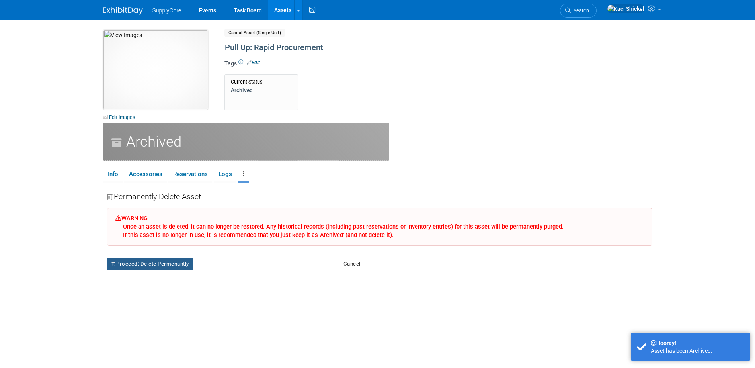
click at [169, 262] on button "Proceed: Delete Permenantly" at bounding box center [150, 263] width 86 height 13
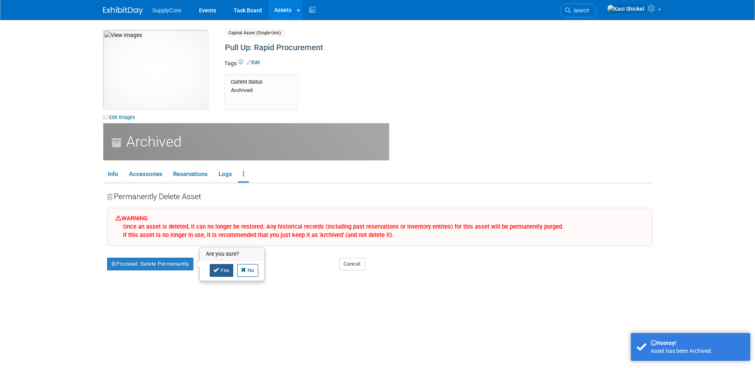
click at [230, 269] on link "Yes" at bounding box center [221, 270] width 23 height 13
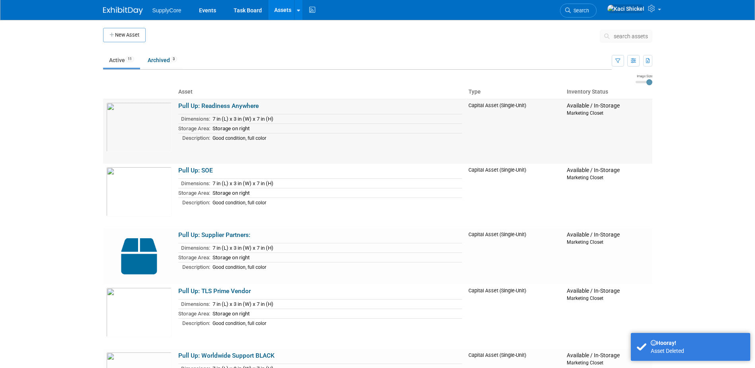
click at [200, 107] on link "Pull Up: Readiness Anywhere" at bounding box center [218, 105] width 80 height 7
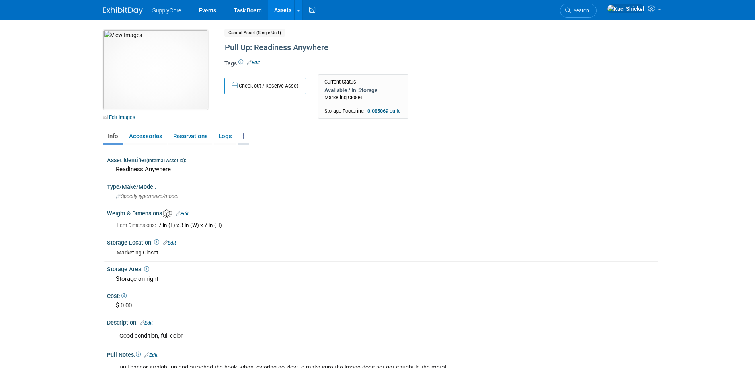
click at [239, 135] on link at bounding box center [243, 136] width 11 height 14
click at [253, 176] on link "Archive Asset" at bounding box center [272, 179] width 69 height 14
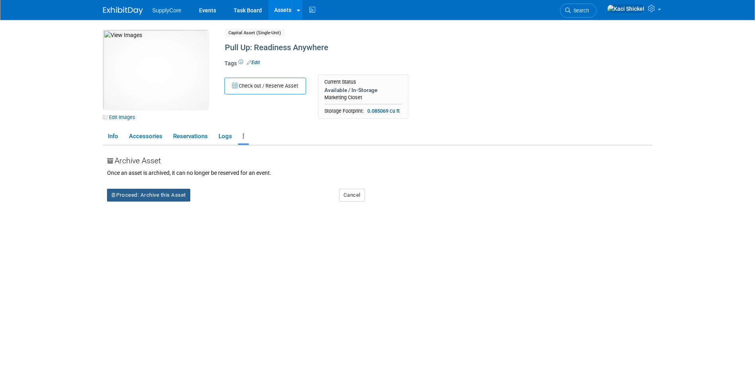
drag, startPoint x: 148, startPoint y: 193, endPoint x: 189, endPoint y: 203, distance: 41.4
click at [148, 193] on button "Proceed: Archive this Asset" at bounding box center [148, 195] width 83 height 13
click at [216, 202] on link "Yes" at bounding box center [217, 201] width 23 height 13
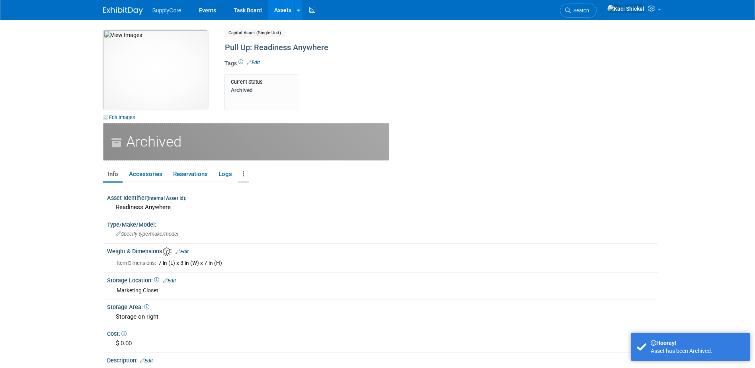
click at [243, 172] on icon at bounding box center [244, 174] width 2 height 6
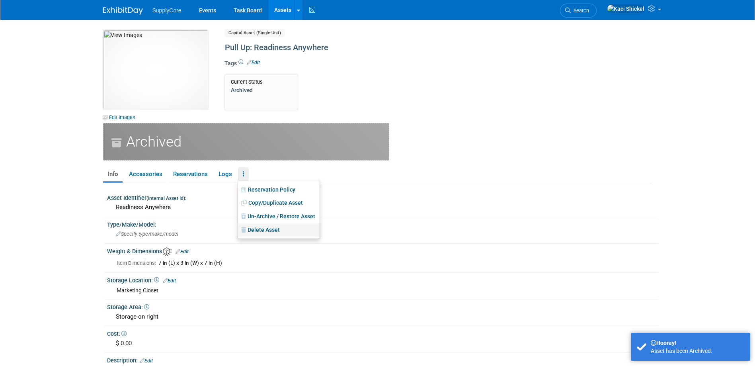
click at [270, 233] on link "Delete Asset" at bounding box center [279, 230] width 82 height 14
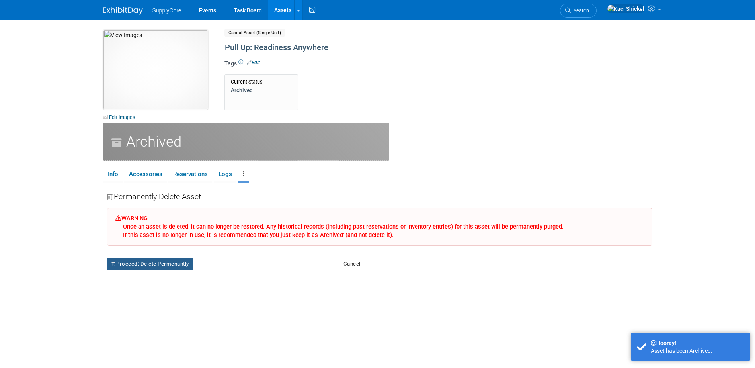
click at [173, 264] on button "Proceed: Delete Permenantly" at bounding box center [150, 263] width 86 height 13
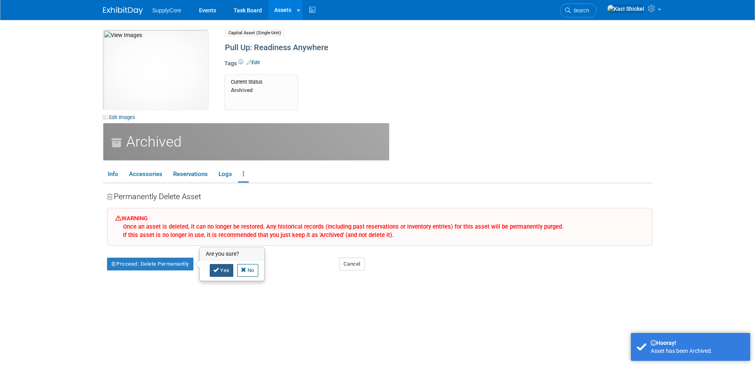
click at [218, 270] on icon at bounding box center [216, 269] width 6 height 5
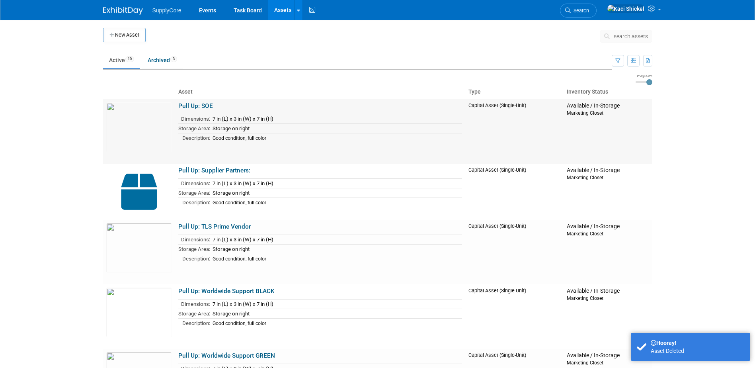
click at [192, 107] on link "Pull Up: SOE" at bounding box center [195, 105] width 35 height 7
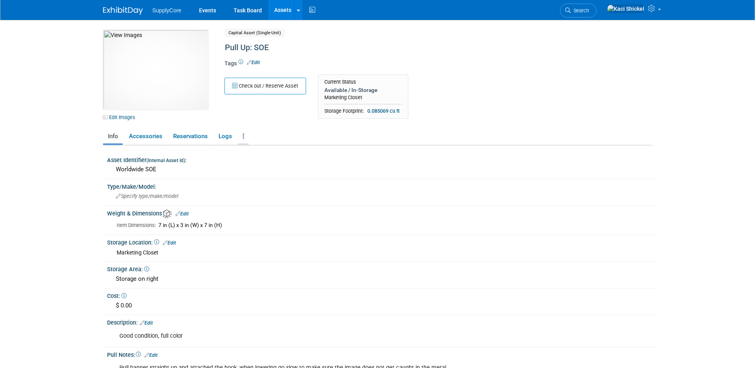
click at [244, 137] on link at bounding box center [243, 136] width 11 height 14
click at [263, 179] on link "Archive Asset" at bounding box center [272, 179] width 69 height 14
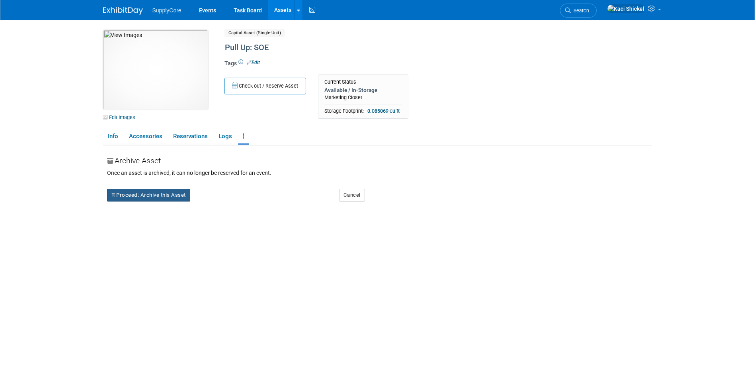
click at [184, 193] on button "Proceed: Archive this Asset" at bounding box center [148, 195] width 83 height 13
click at [223, 204] on link "Yes" at bounding box center [217, 201] width 23 height 13
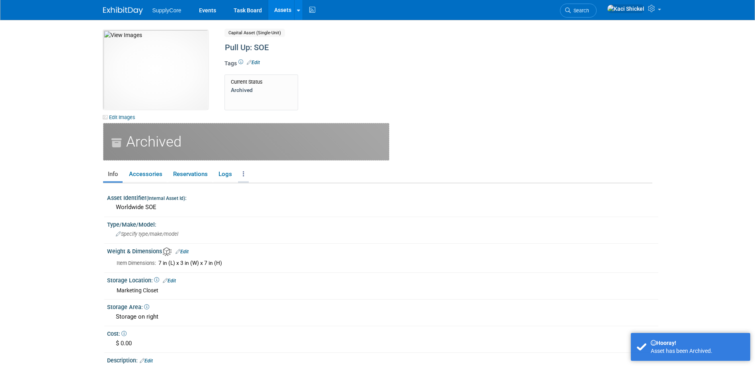
click at [242, 171] on link at bounding box center [243, 174] width 11 height 14
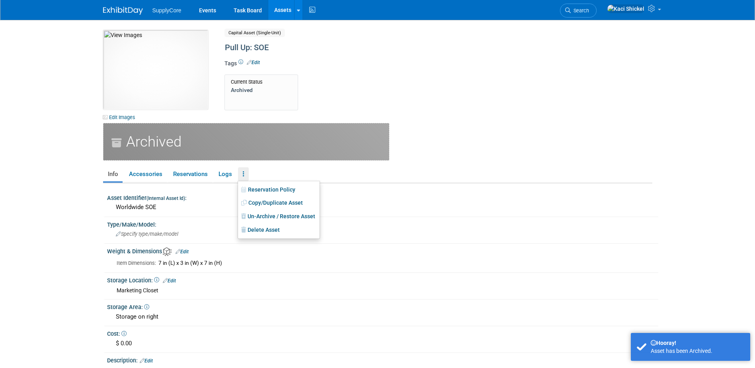
click at [261, 238] on ul "Reservation Policy Copy/Duplicate Asset Un-Archive / Restore Asset Delete Asset" at bounding box center [279, 210] width 82 height 58
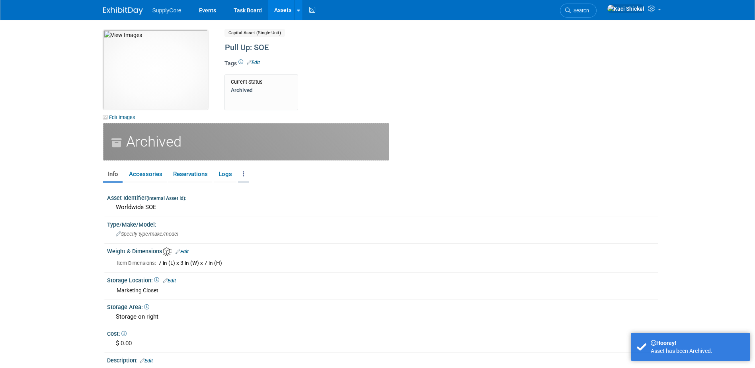
click at [239, 175] on link at bounding box center [243, 174] width 11 height 14
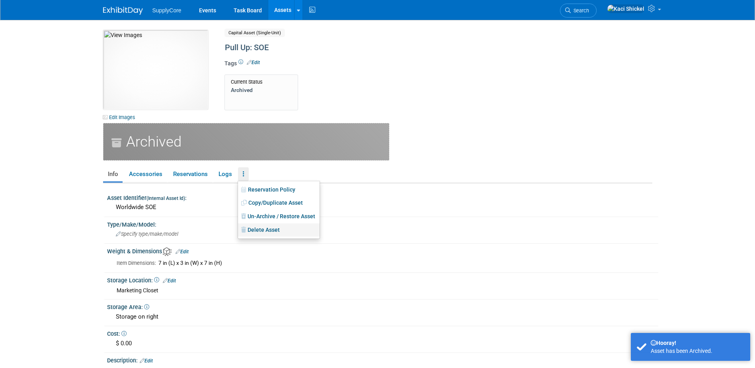
click at [261, 227] on link "Delete Asset" at bounding box center [279, 230] width 82 height 14
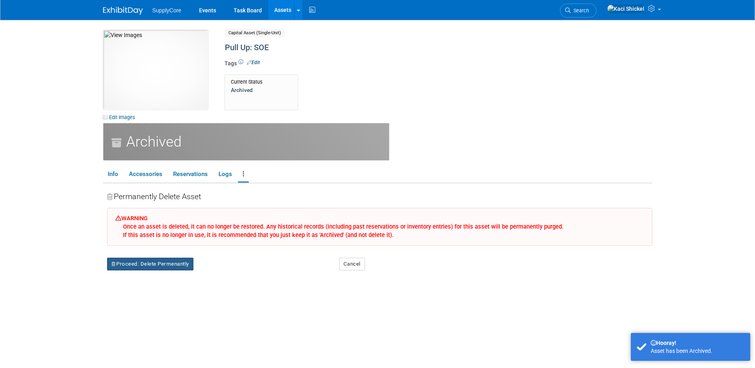
drag, startPoint x: 166, startPoint y: 263, endPoint x: 193, endPoint y: 257, distance: 28.1
click at [167, 264] on button "Proceed: Delete Permenantly" at bounding box center [150, 263] width 86 height 13
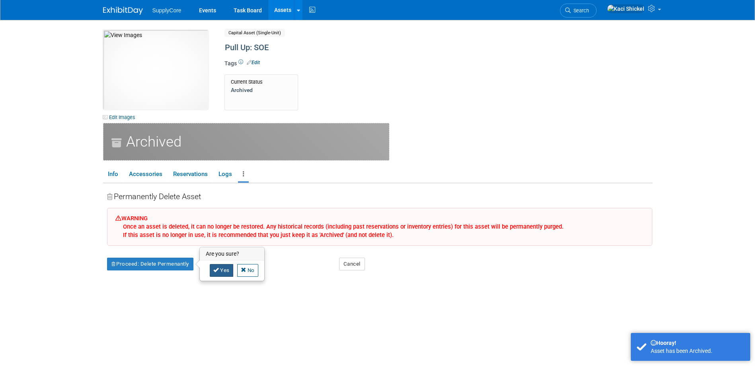
drag, startPoint x: 218, startPoint y: 270, endPoint x: 215, endPoint y: 253, distance: 17.0
click at [218, 269] on icon at bounding box center [216, 269] width 6 height 5
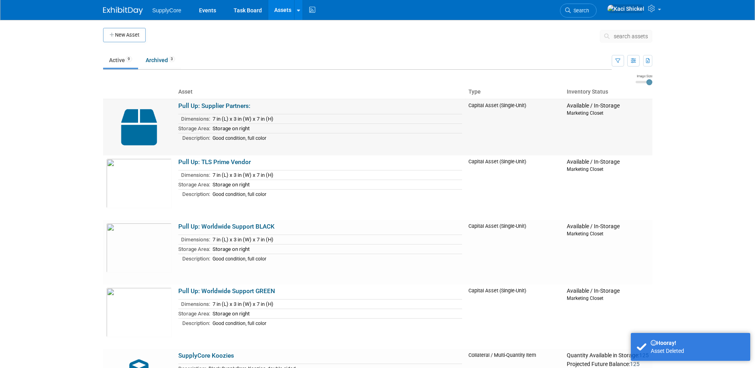
click at [218, 107] on link "Pull Up: Supplier Partners:" at bounding box center [214, 105] width 72 height 7
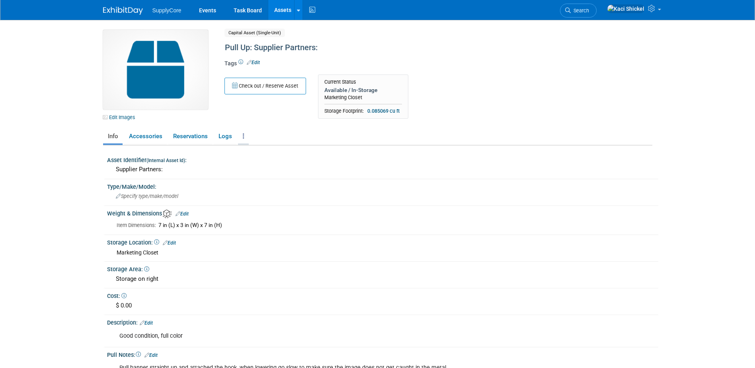
click at [243, 139] on link at bounding box center [243, 136] width 11 height 14
click at [262, 181] on link "Archive Asset" at bounding box center [272, 179] width 69 height 14
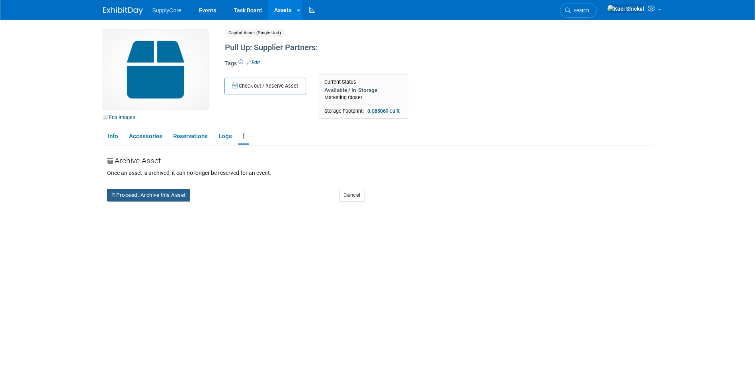
click at [163, 194] on button "Proceed: Archive this Asset" at bounding box center [148, 195] width 83 height 13
click at [212, 201] on icon at bounding box center [213, 200] width 6 height 5
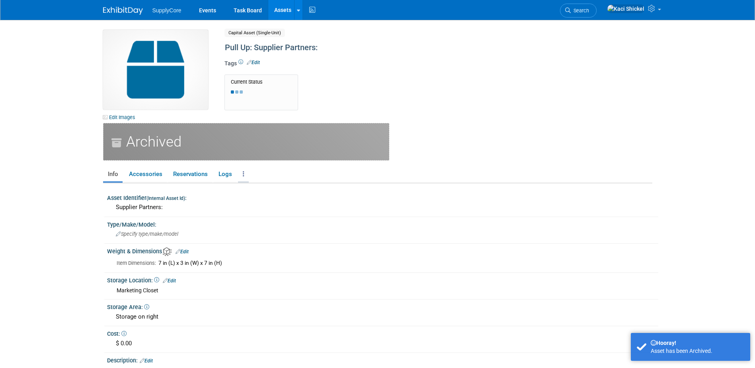
click at [241, 175] on link at bounding box center [243, 174] width 11 height 14
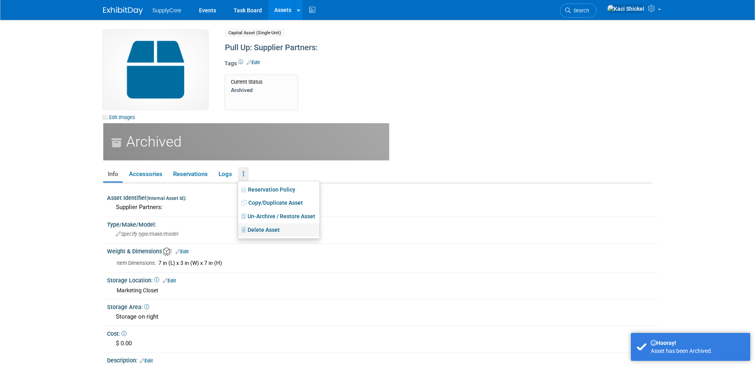
click at [245, 227] on icon at bounding box center [244, 230] width 6 height 6
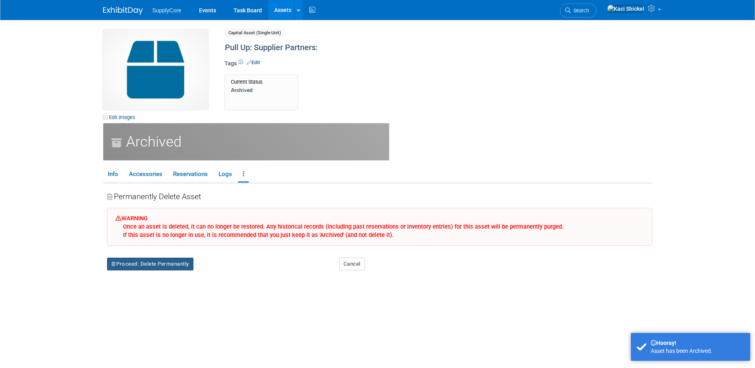
click at [179, 259] on button "Proceed: Delete Permenantly" at bounding box center [150, 263] width 86 height 13
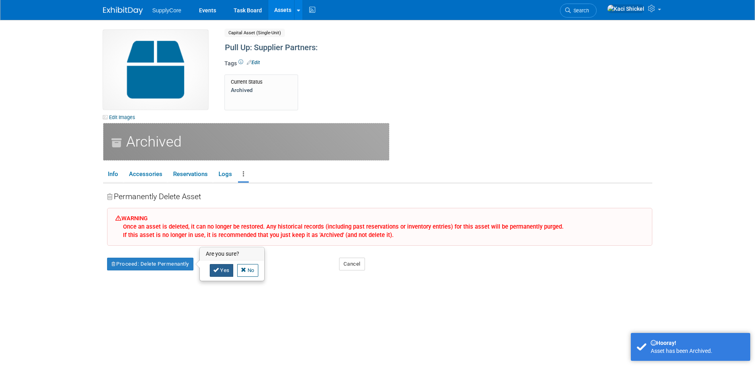
click at [216, 265] on link "Yes" at bounding box center [221, 270] width 23 height 13
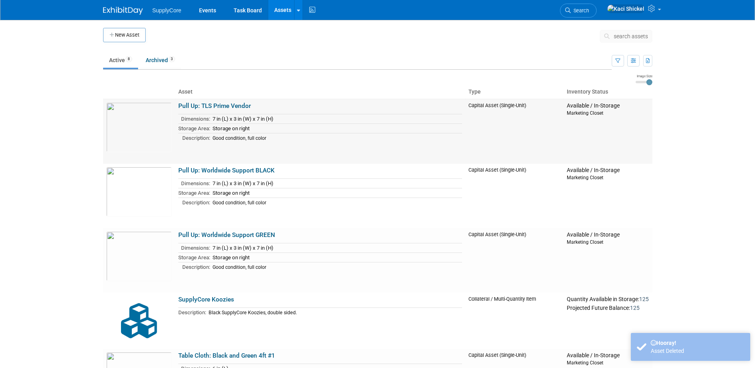
click at [211, 106] on link "Pull Up: TLS Prime Vendor" at bounding box center [214, 105] width 72 height 7
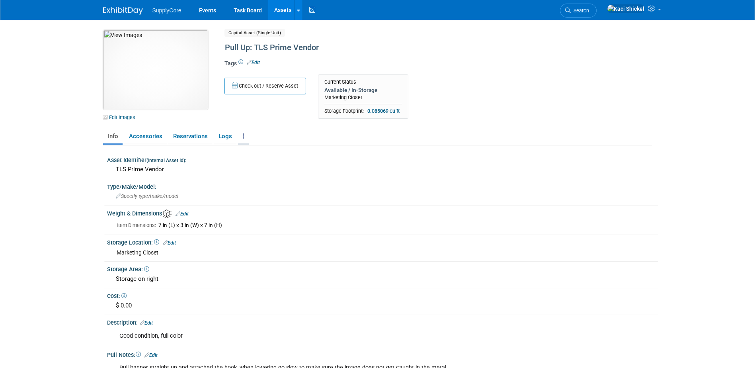
click at [245, 134] on link at bounding box center [243, 136] width 11 height 14
click at [247, 175] on icon at bounding box center [244, 178] width 7 height 6
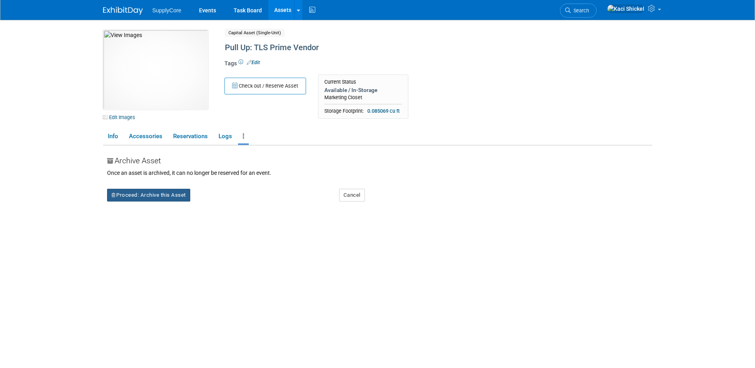
click at [180, 199] on button "Proceed: Archive this Asset" at bounding box center [148, 195] width 83 height 13
click at [218, 201] on link "Yes" at bounding box center [217, 201] width 23 height 13
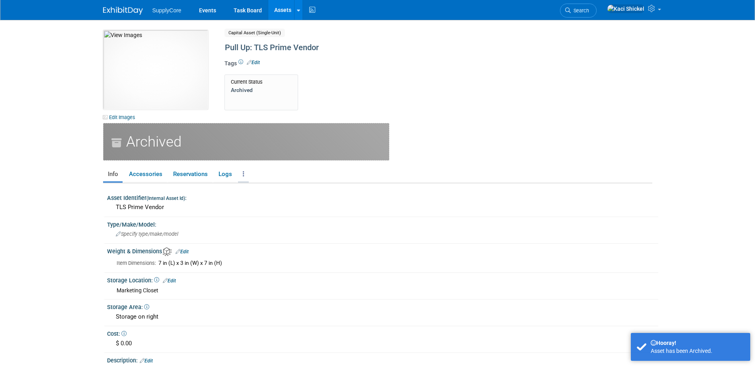
click at [244, 179] on link at bounding box center [243, 174] width 11 height 14
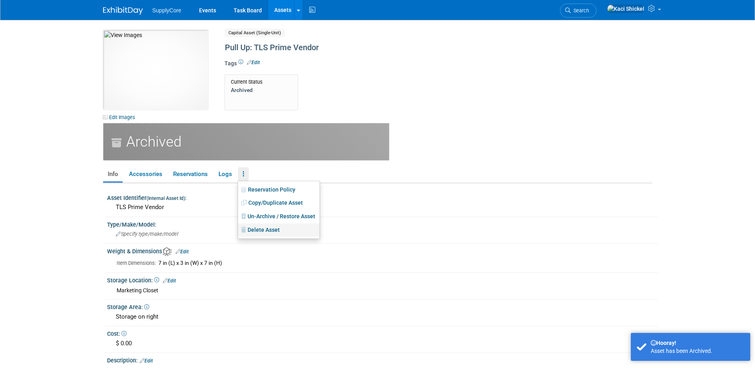
click at [255, 228] on link "Delete Asset" at bounding box center [279, 230] width 82 height 14
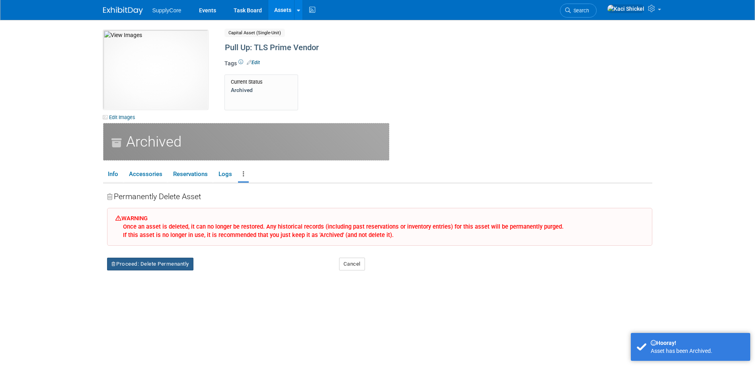
click at [167, 259] on button "Proceed: Delete Permenantly" at bounding box center [150, 263] width 86 height 13
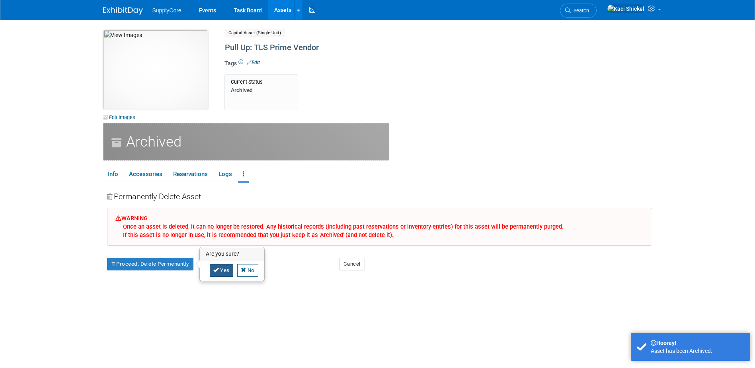
drag, startPoint x: 222, startPoint y: 262, endPoint x: 222, endPoint y: 268, distance: 6.0
click at [222, 264] on div "Yes No" at bounding box center [232, 270] width 64 height 20
click at [222, 268] on link "Yes" at bounding box center [221, 270] width 23 height 13
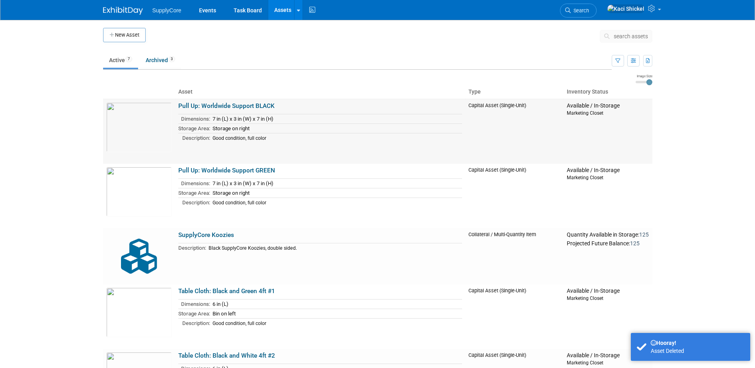
click at [222, 109] on link "Pull Up: Worldwide Support BLACK" at bounding box center [226, 105] width 96 height 7
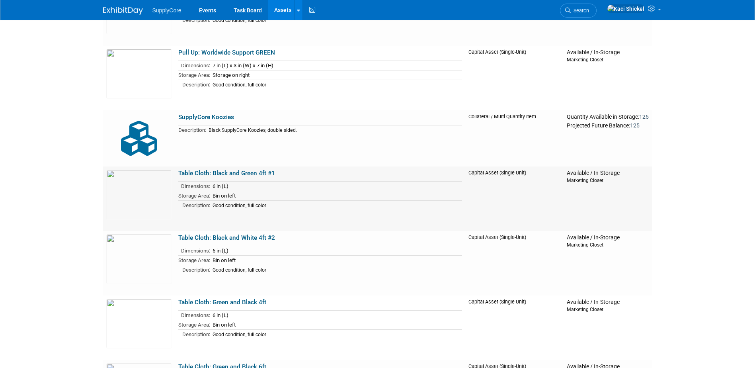
scroll to position [119, 0]
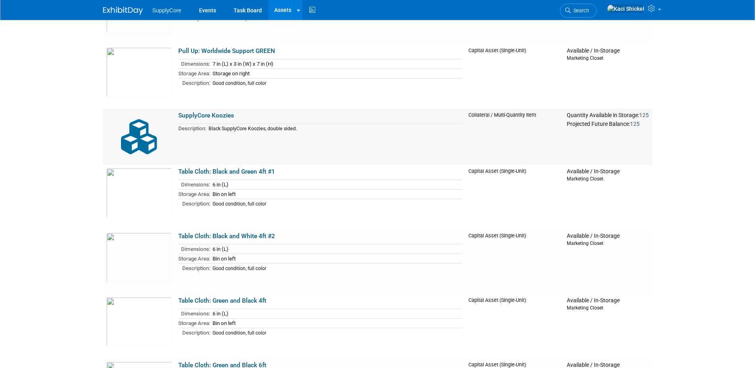
click at [217, 116] on link "SupplyCore Koozies" at bounding box center [206, 115] width 56 height 7
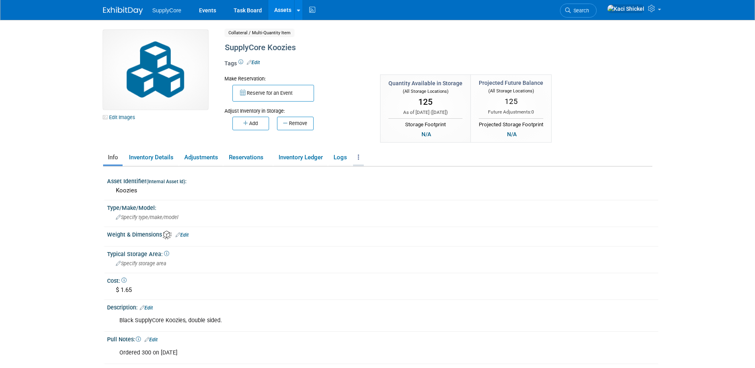
click at [360, 160] on link at bounding box center [358, 157] width 11 height 14
click at [380, 181] on link "Archive Asset" at bounding box center [387, 186] width 69 height 14
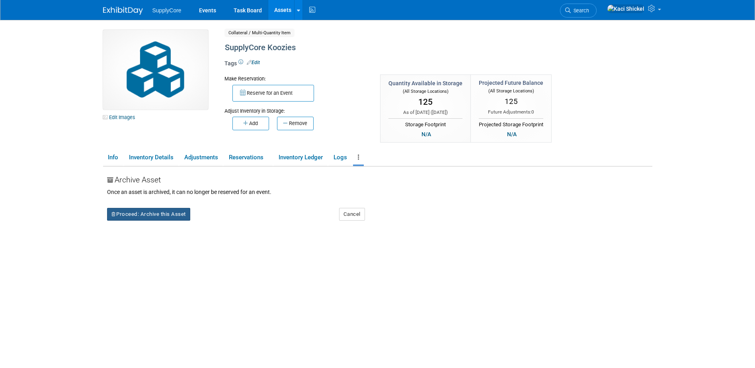
click at [180, 216] on button "Proceed: Archive this Asset" at bounding box center [148, 214] width 83 height 13
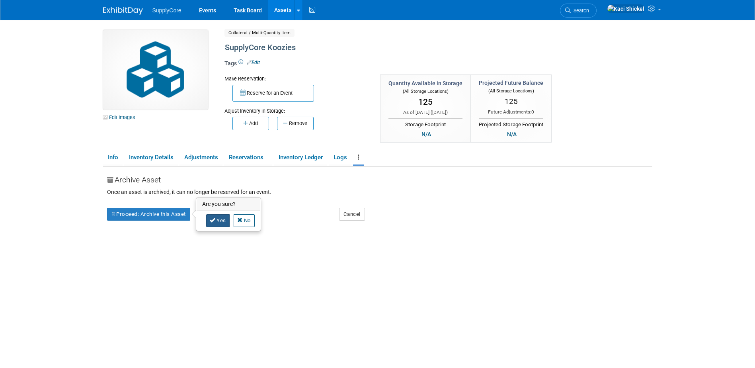
click at [217, 217] on link "Yes" at bounding box center [217, 220] width 23 height 13
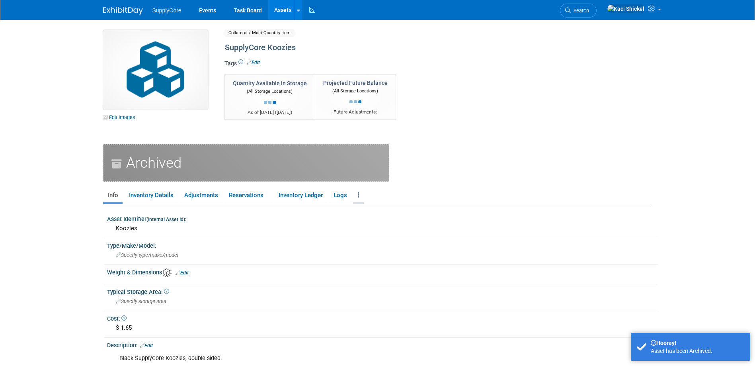
click at [358, 197] on link at bounding box center [358, 195] width 11 height 14
click at [361, 238] on icon at bounding box center [359, 237] width 6 height 6
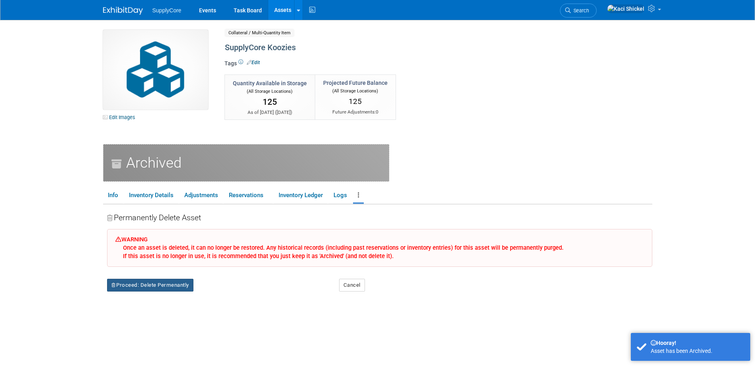
click at [179, 289] on button "Proceed: Delete Permenantly" at bounding box center [150, 285] width 86 height 13
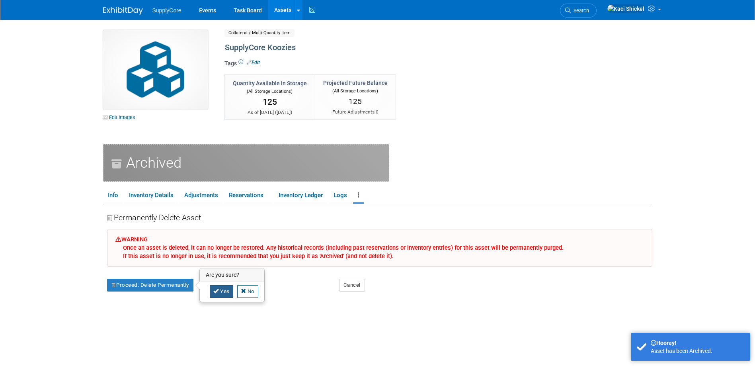
click at [222, 290] on link "Yes" at bounding box center [221, 291] width 23 height 13
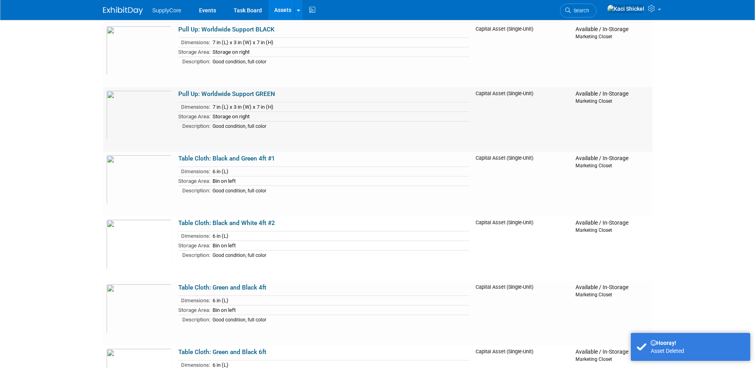
scroll to position [80, 0]
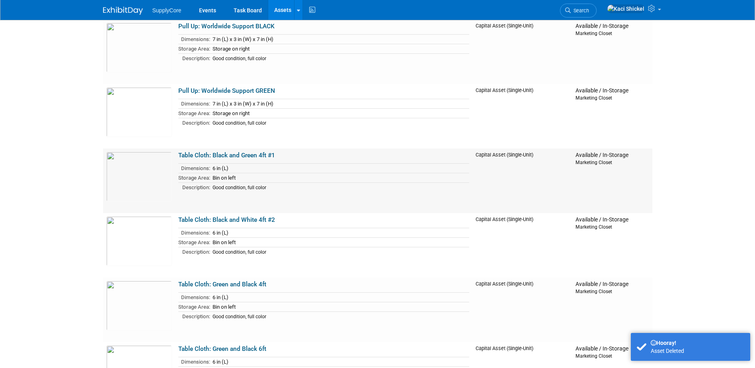
click at [220, 156] on link "Table Cloth: Black and Green 4ft #1" at bounding box center [226, 155] width 97 height 7
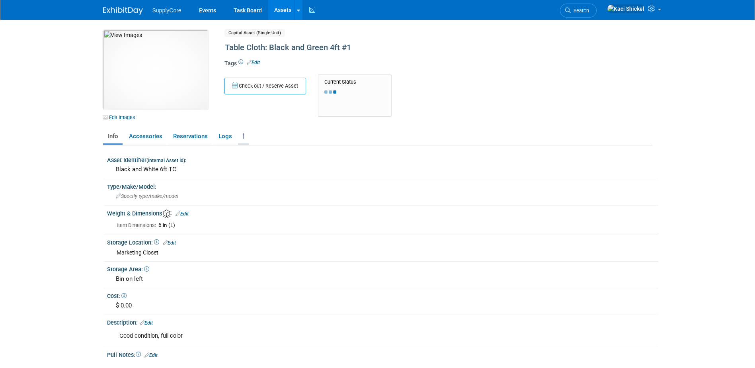
click at [242, 132] on link at bounding box center [243, 136] width 11 height 14
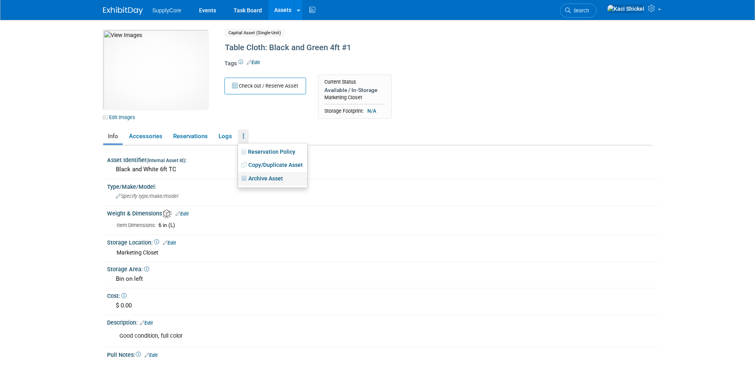
click at [278, 179] on link "Archive Asset" at bounding box center [272, 179] width 69 height 14
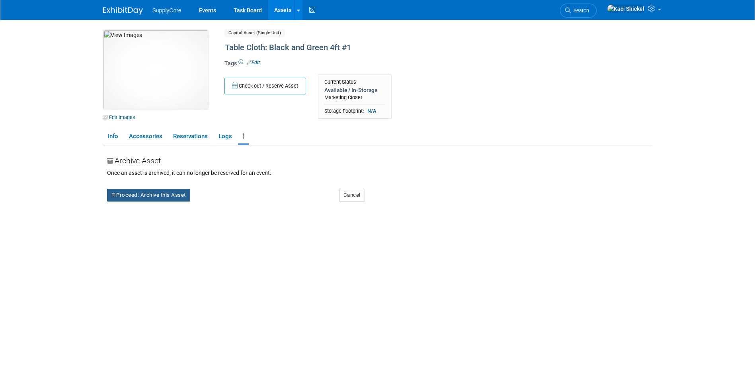
click at [170, 191] on button "Proceed: Archive this Asset" at bounding box center [148, 195] width 83 height 13
click at [218, 207] on link "Yes" at bounding box center [217, 201] width 23 height 13
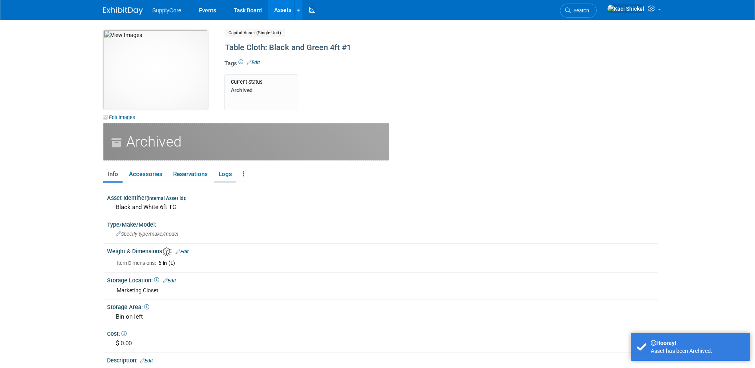
click at [236, 173] on link "Logs" at bounding box center [225, 174] width 23 height 14
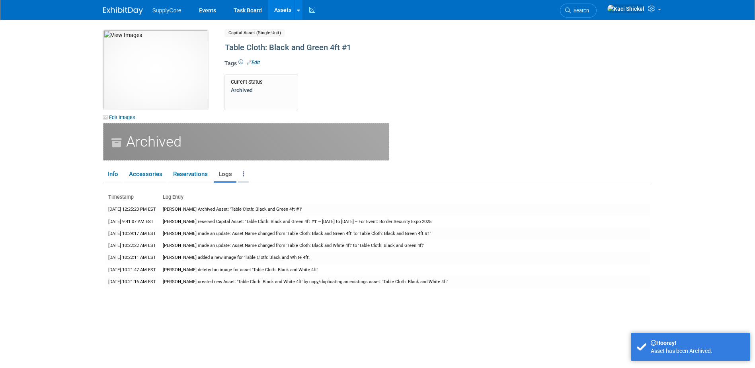
click at [240, 174] on link at bounding box center [243, 174] width 11 height 14
click at [261, 224] on link "Delete Asset" at bounding box center [279, 230] width 82 height 14
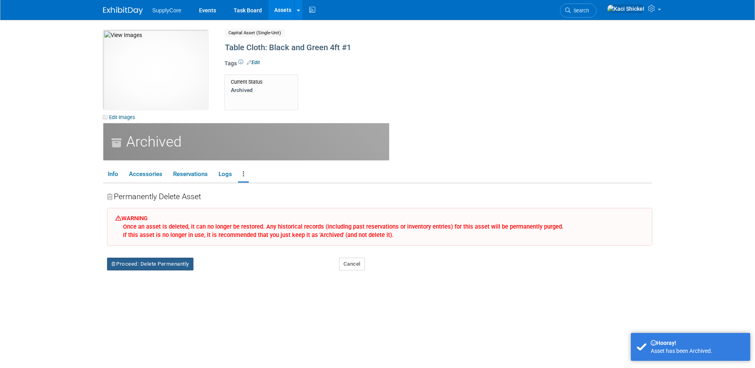
click at [161, 264] on button "Proceed: Delete Permenantly" at bounding box center [150, 263] width 86 height 13
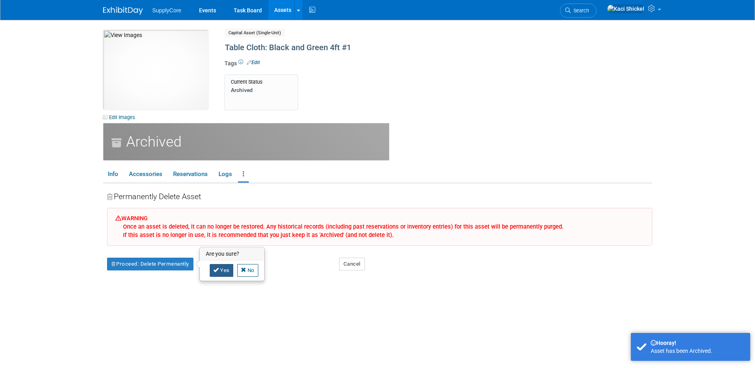
click at [211, 267] on link "Yes" at bounding box center [221, 270] width 23 height 13
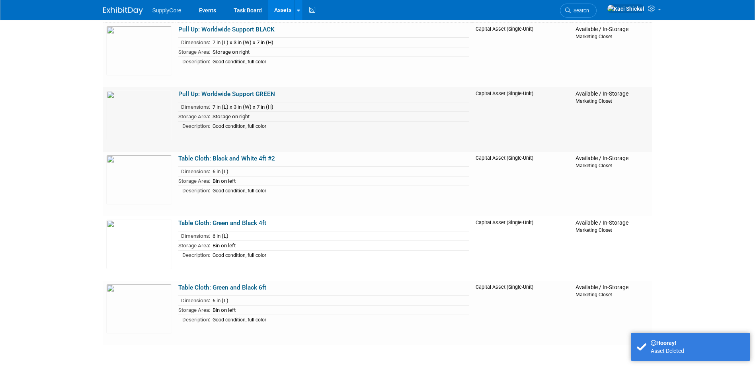
scroll to position [80, 0]
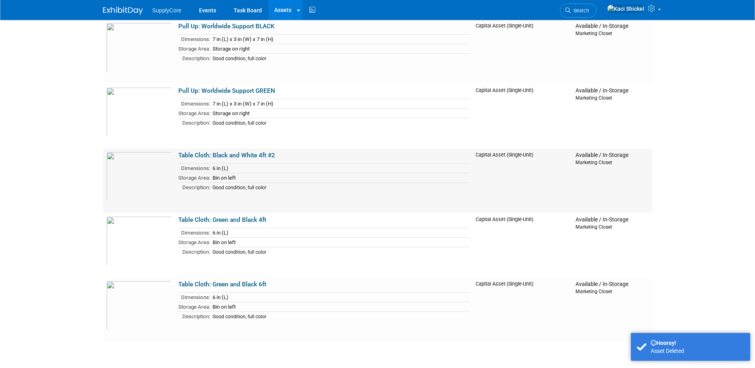
click at [216, 153] on link "Table Cloth: Black and White 4ft #2" at bounding box center [226, 155] width 97 height 7
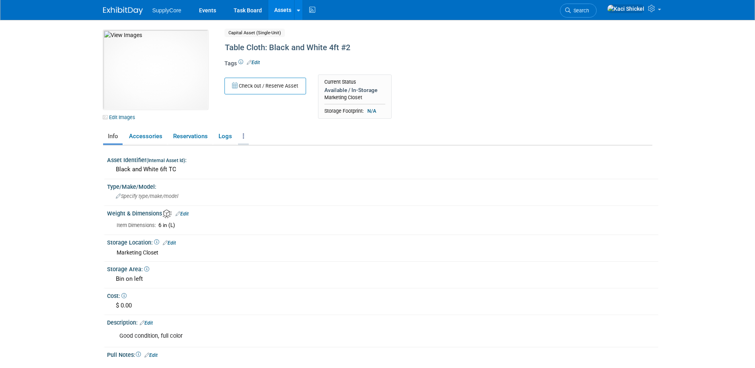
click at [243, 137] on icon at bounding box center [244, 136] width 2 height 6
click at [260, 176] on link "Archive Asset" at bounding box center [272, 179] width 69 height 14
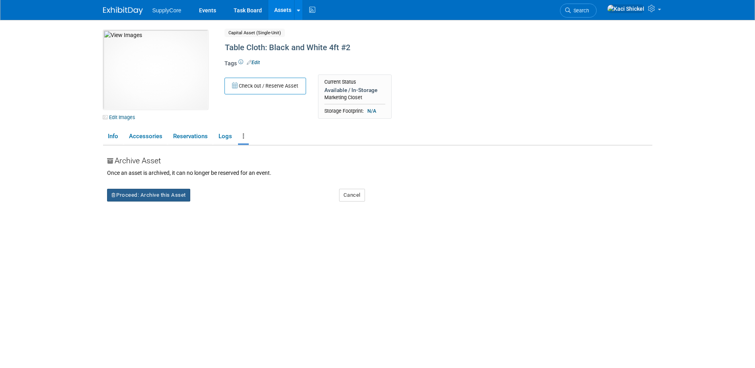
click at [175, 190] on button "Proceed: Archive this Asset" at bounding box center [148, 195] width 83 height 13
click at [220, 203] on link "Yes" at bounding box center [217, 201] width 23 height 13
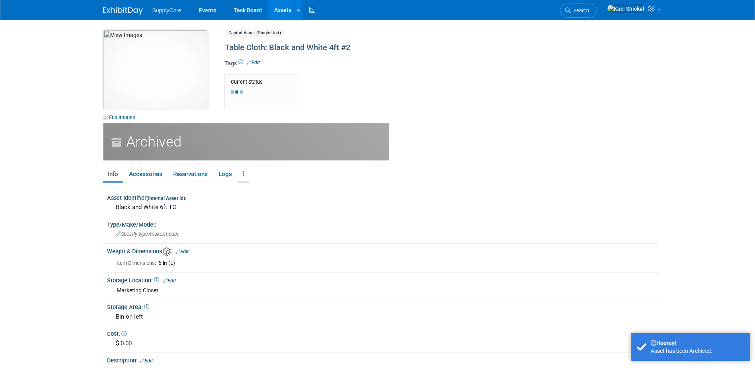
click at [241, 173] on link at bounding box center [243, 174] width 11 height 14
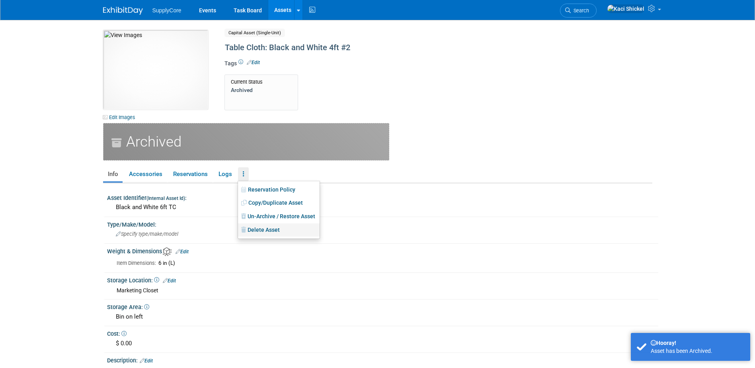
click at [258, 230] on link "Delete Asset" at bounding box center [279, 230] width 82 height 14
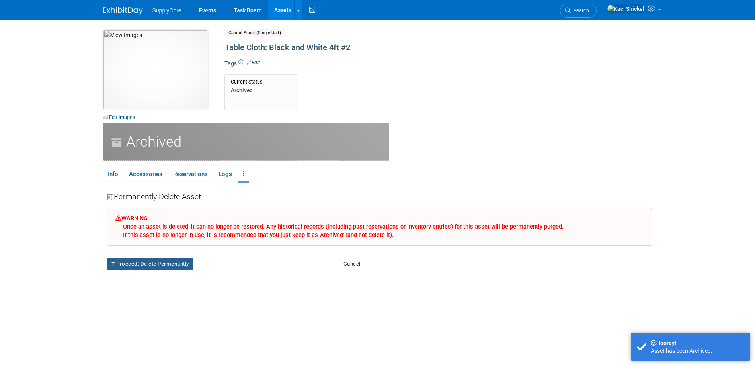
click at [183, 265] on button "Proceed: Delete Permenantly" at bounding box center [150, 263] width 86 height 13
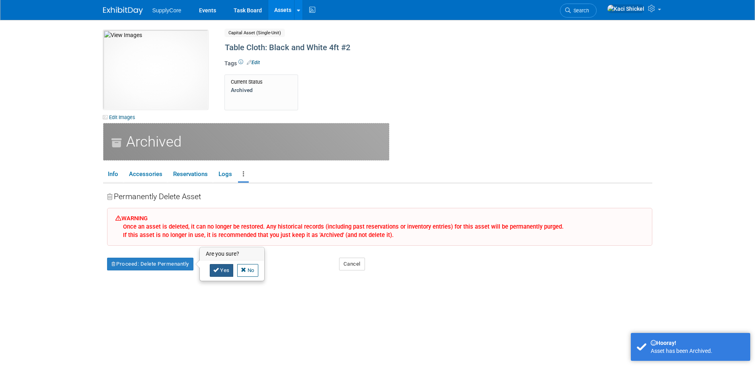
click at [222, 271] on link "Yes" at bounding box center [221, 270] width 23 height 13
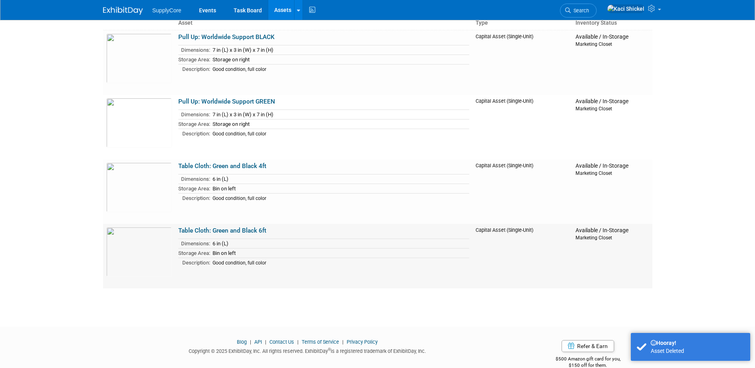
scroll to position [83, 0]
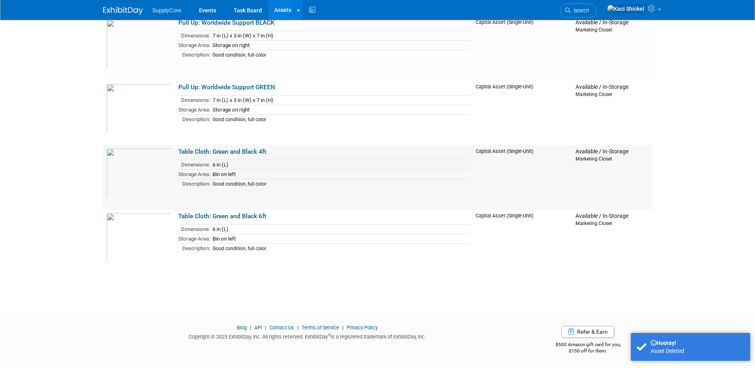
click at [217, 153] on link "Table Cloth: Green and Black 4ft" at bounding box center [222, 151] width 88 height 7
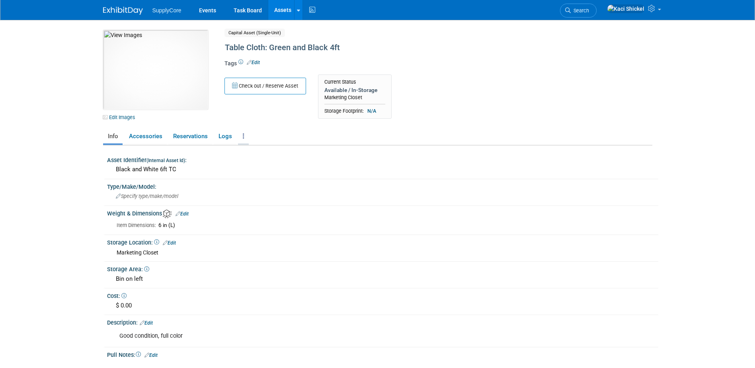
click at [243, 137] on icon at bounding box center [244, 136] width 2 height 6
click at [261, 177] on link "Archive Asset" at bounding box center [272, 179] width 69 height 14
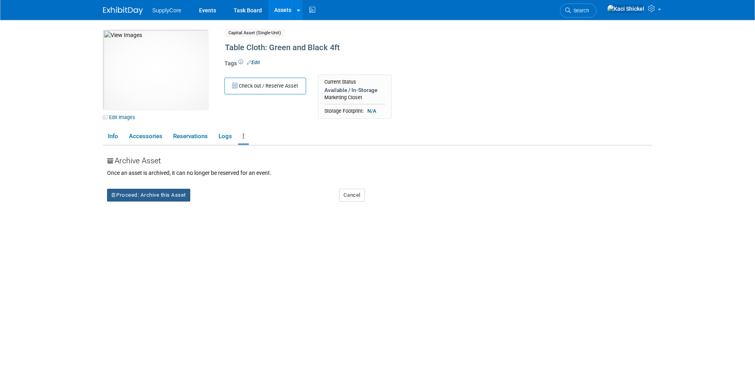
click at [166, 195] on button "Proceed: Archive this Asset" at bounding box center [148, 195] width 83 height 13
click at [212, 203] on icon at bounding box center [213, 200] width 6 height 5
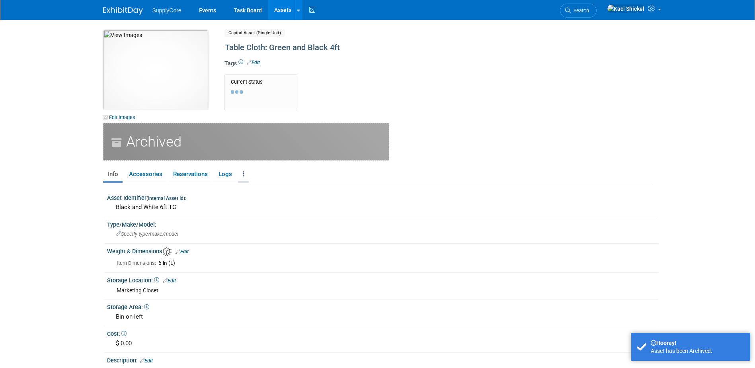
click at [243, 175] on icon at bounding box center [244, 174] width 2 height 6
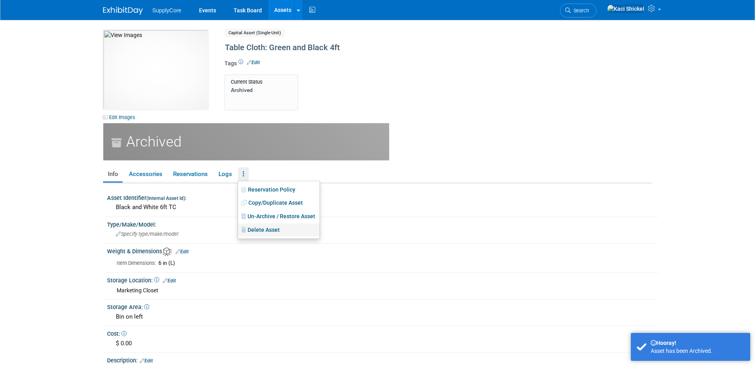
click at [258, 225] on link "Delete Asset" at bounding box center [279, 230] width 82 height 14
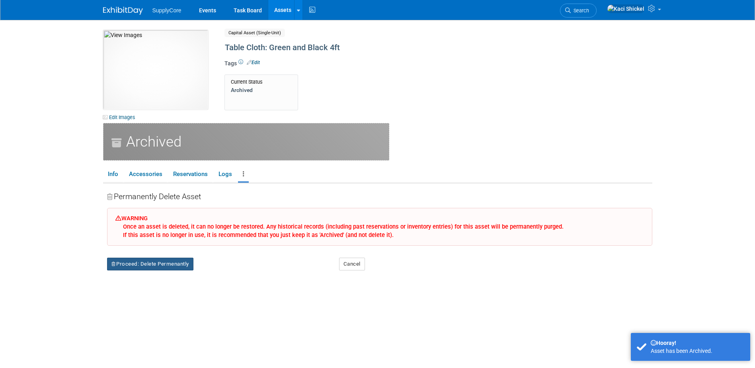
click at [180, 266] on button "Proceed: Delete Permenantly" at bounding box center [150, 263] width 86 height 13
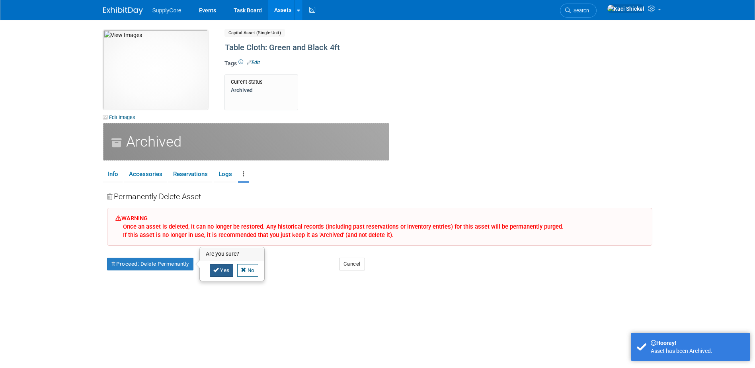
drag, startPoint x: 214, startPoint y: 269, endPoint x: 218, endPoint y: 269, distance: 4.0
click at [214, 269] on icon at bounding box center [216, 269] width 6 height 5
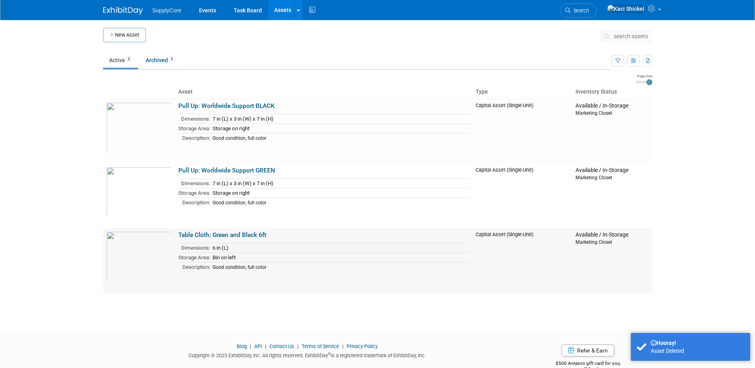
click at [231, 233] on link "Table Cloth: Green and Black 6ft" at bounding box center [222, 234] width 88 height 7
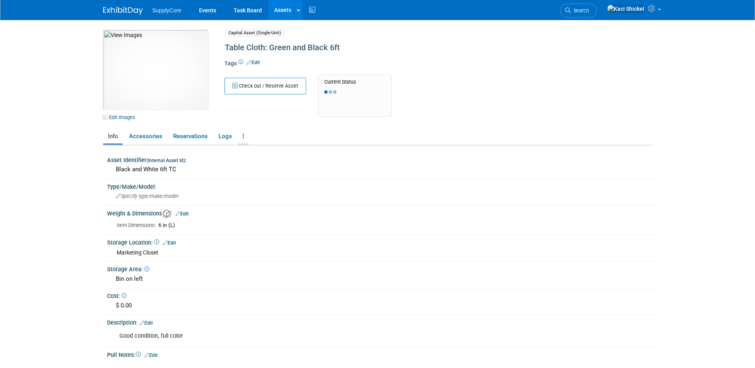
click at [243, 136] on icon at bounding box center [244, 136] width 2 height 6
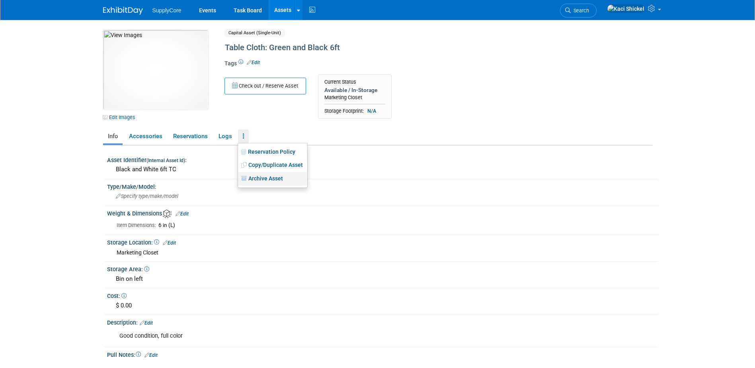
click at [261, 181] on link "Archive Asset" at bounding box center [272, 179] width 69 height 14
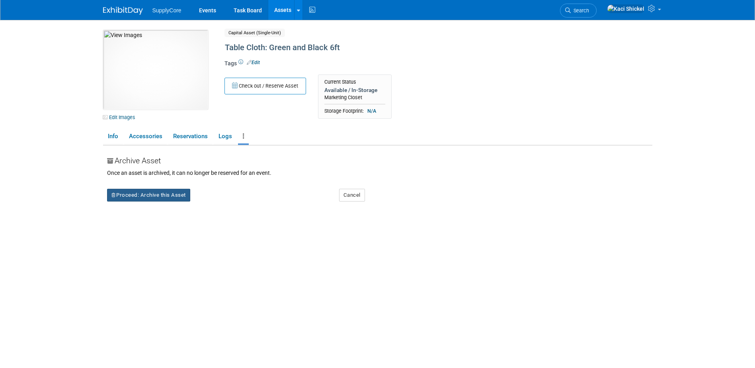
click at [179, 195] on button "Proceed: Archive this Asset" at bounding box center [148, 195] width 83 height 13
click at [222, 202] on link "Yes" at bounding box center [217, 201] width 23 height 13
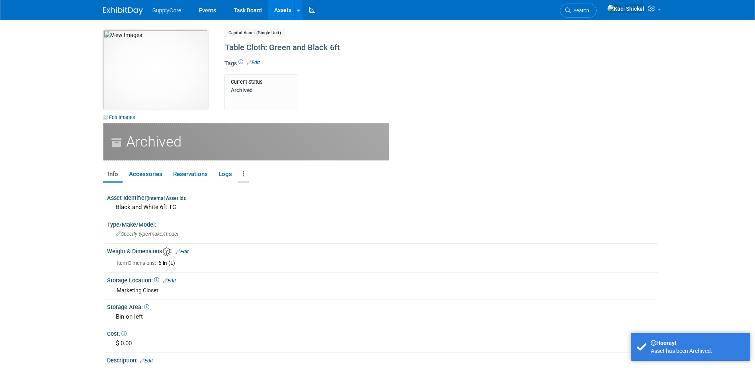
click at [241, 169] on link at bounding box center [243, 174] width 11 height 14
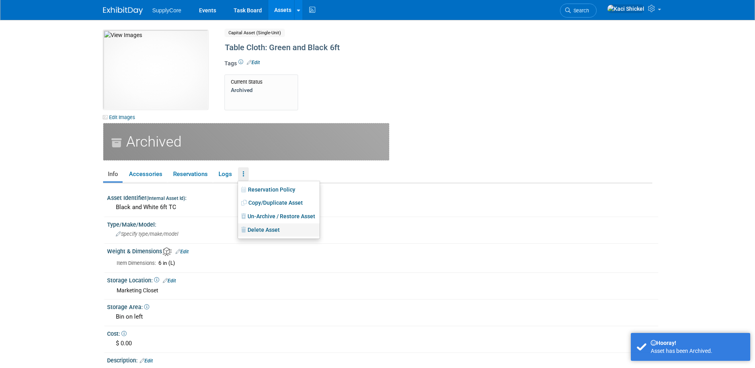
click at [275, 228] on link "Delete Asset" at bounding box center [279, 230] width 82 height 14
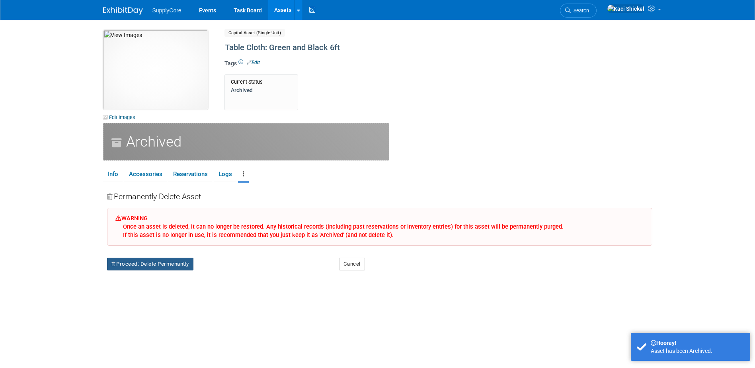
click at [183, 262] on button "Proceed: Delete Permenantly" at bounding box center [150, 263] width 86 height 13
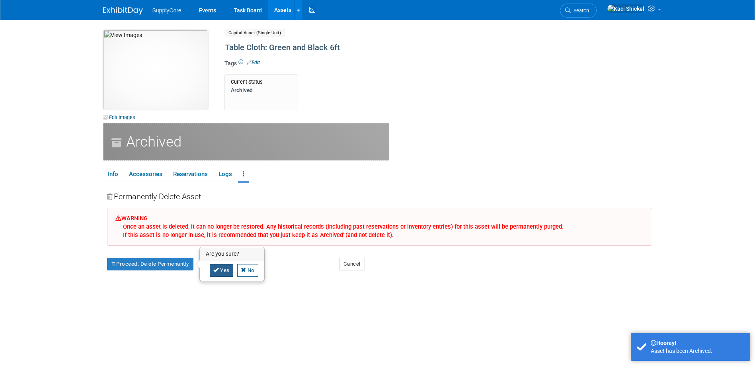
click at [226, 270] on link "Yes" at bounding box center [221, 270] width 23 height 13
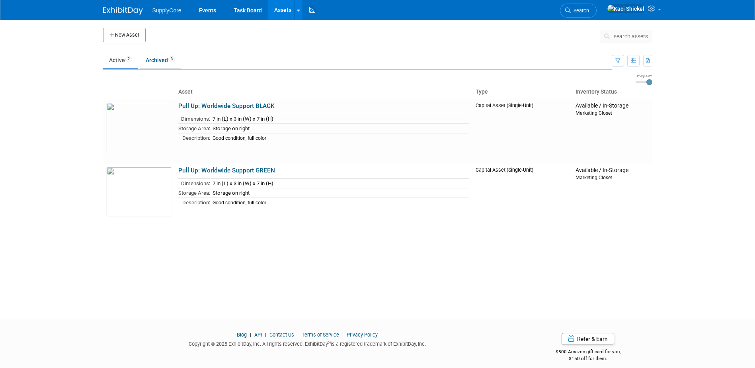
click at [155, 59] on link "Archived 3" at bounding box center [160, 60] width 41 height 15
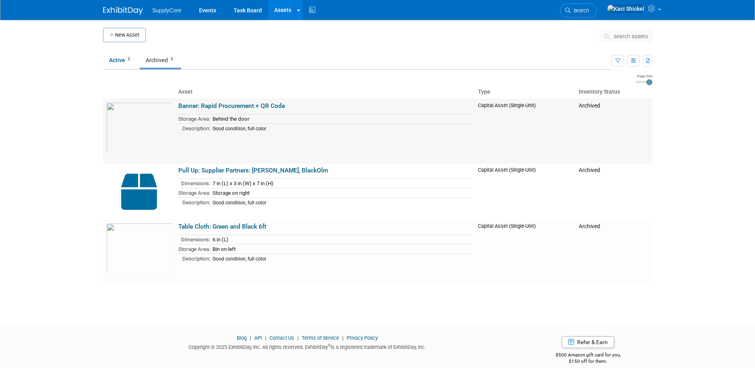
click at [243, 105] on link "Banner: Rapid Procurement + QR Code" at bounding box center [231, 105] width 107 height 7
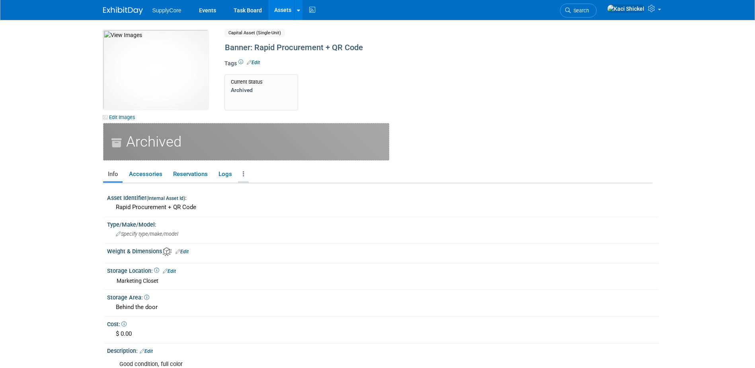
click at [243, 173] on icon at bounding box center [244, 174] width 2 height 6
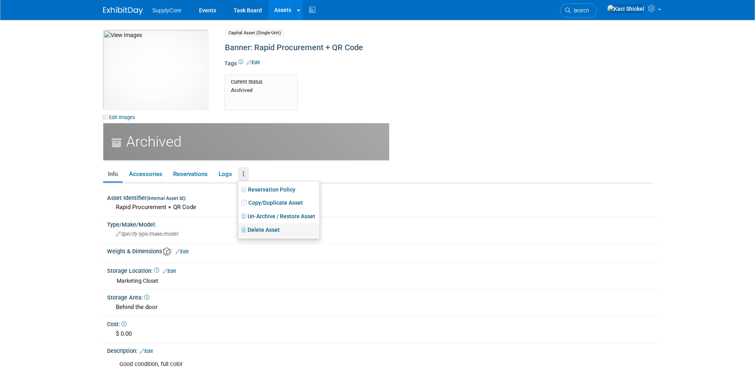
click at [269, 229] on link "Delete Asset" at bounding box center [279, 230] width 82 height 14
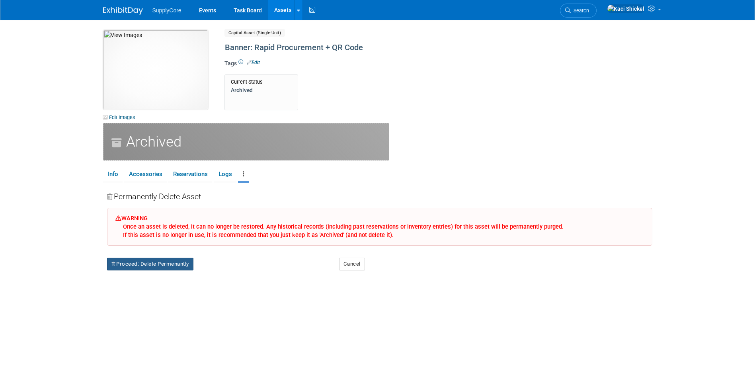
click at [148, 260] on button "Proceed: Delete Permenantly" at bounding box center [150, 263] width 86 height 13
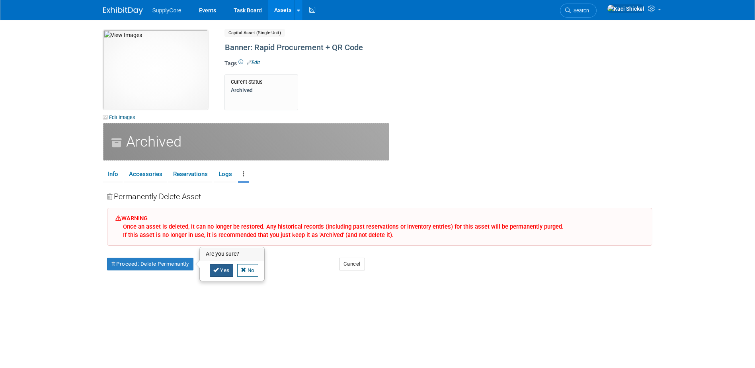
click at [222, 270] on link "Yes" at bounding box center [221, 270] width 23 height 13
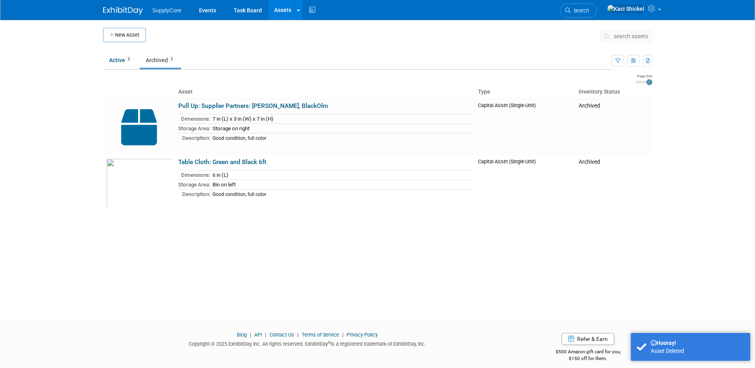
click at [202, 104] on link "Pull Up: Supplier Partners: Milo, BlackOlm" at bounding box center [253, 105] width 150 height 7
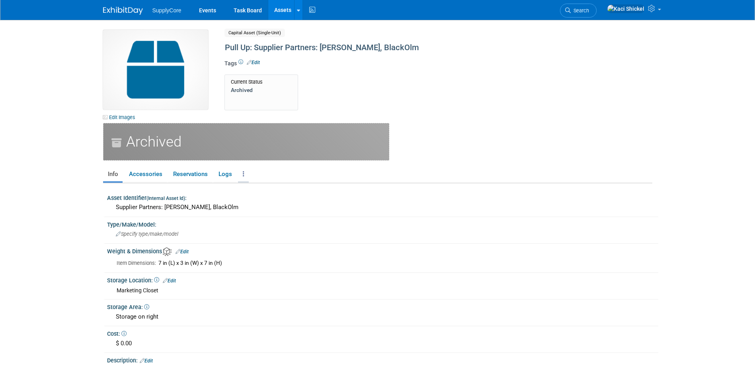
click at [240, 174] on link at bounding box center [243, 174] width 11 height 14
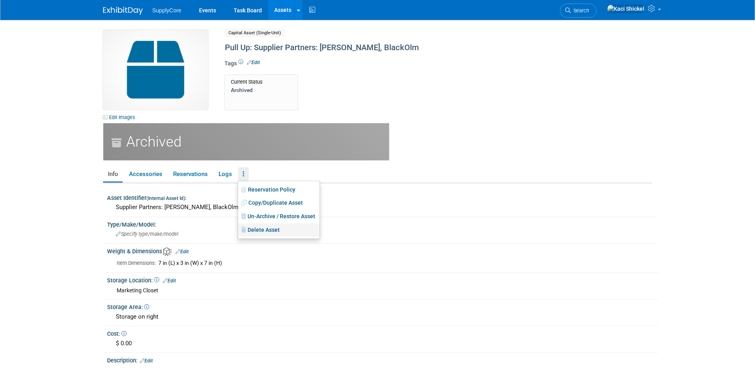
click at [269, 227] on link "Delete Asset" at bounding box center [279, 230] width 82 height 14
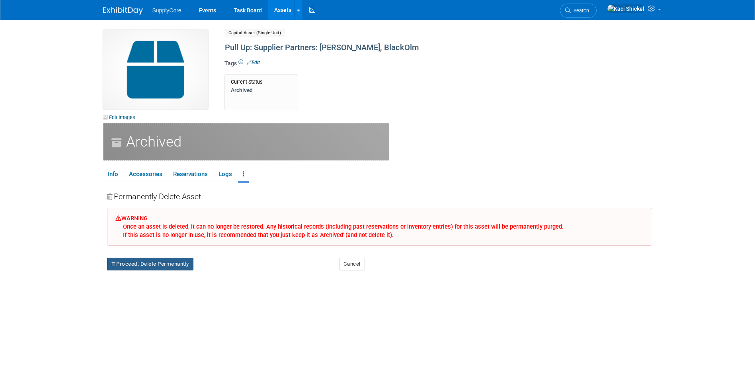
click at [177, 259] on button "Proceed: Delete Permenantly" at bounding box center [150, 263] width 86 height 13
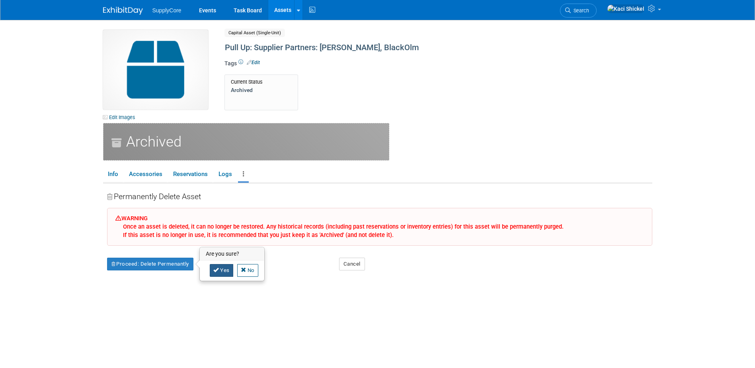
click at [224, 267] on link "Yes" at bounding box center [221, 270] width 23 height 13
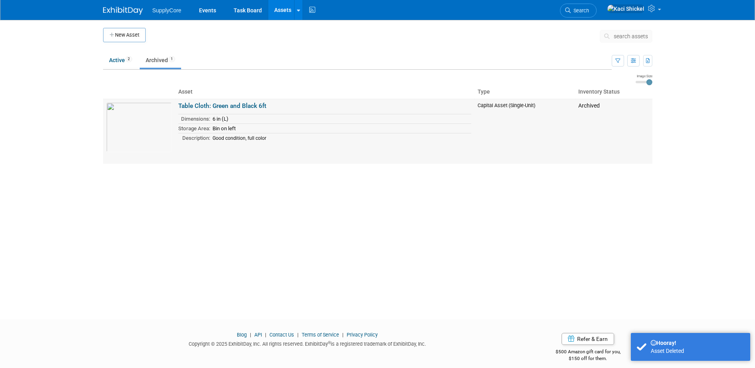
click at [231, 107] on link "Table Cloth: Green and Black 6ft" at bounding box center [222, 105] width 88 height 7
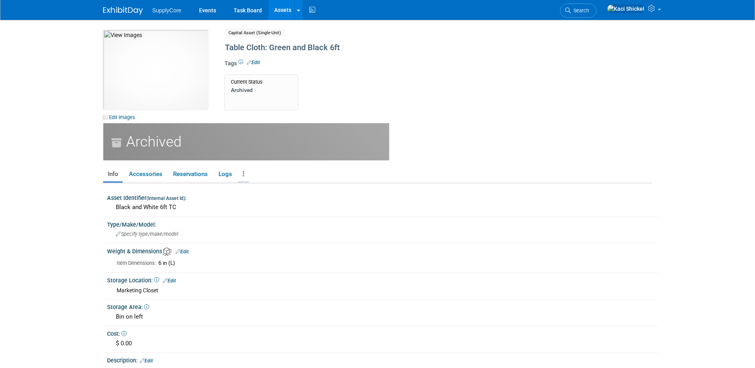
click at [238, 175] on link at bounding box center [243, 174] width 11 height 14
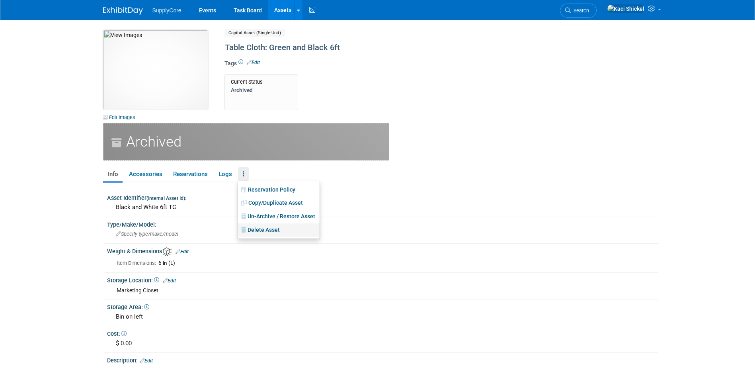
click at [269, 231] on link "Delete Asset" at bounding box center [279, 230] width 82 height 14
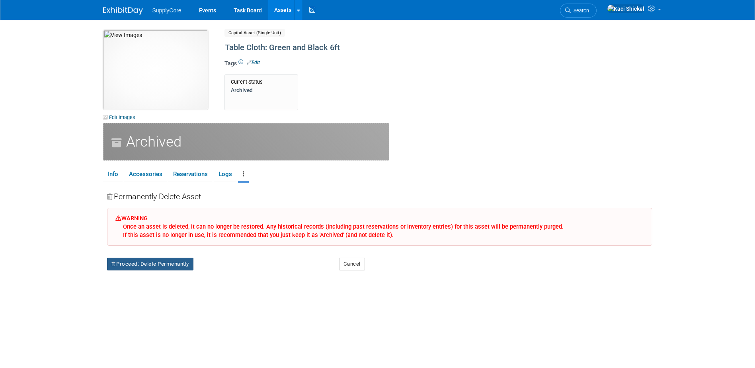
click at [188, 260] on button "Proceed: Delete Permenantly" at bounding box center [150, 263] width 86 height 13
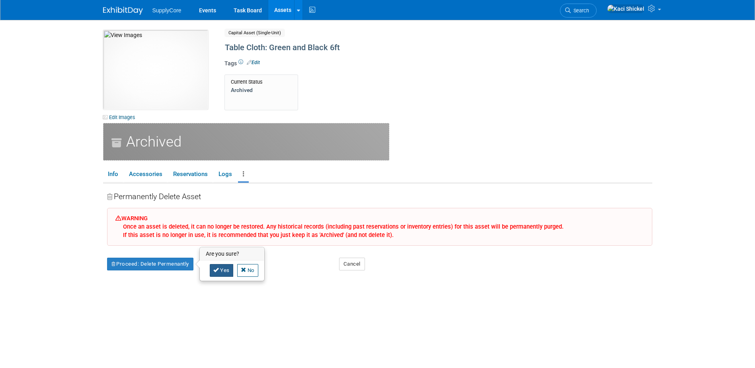
click at [224, 267] on link "Yes" at bounding box center [221, 270] width 23 height 13
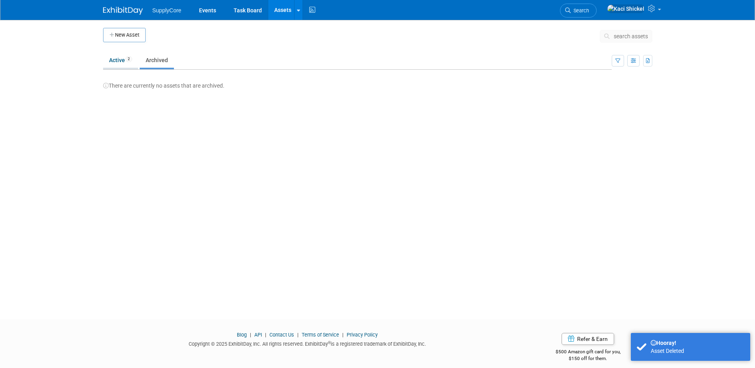
click at [119, 60] on link "Active 2" at bounding box center [120, 60] width 35 height 15
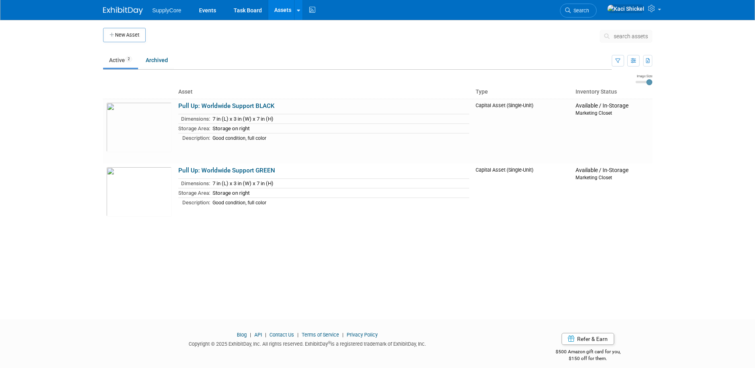
click at [51, 217] on body "SupplyCore Events Task Board Assets New Asset Search Assets Bulk Upload Assets …" at bounding box center [377, 184] width 755 height 368
drag, startPoint x: 709, startPoint y: 76, endPoint x: 701, endPoint y: 74, distance: 7.5
click at [708, 76] on body "SupplyCore Events Task Board Assets New Asset Search Assets Bulk Upload Assets …" at bounding box center [377, 184] width 755 height 368
